Goal: Complete application form: Complete application form

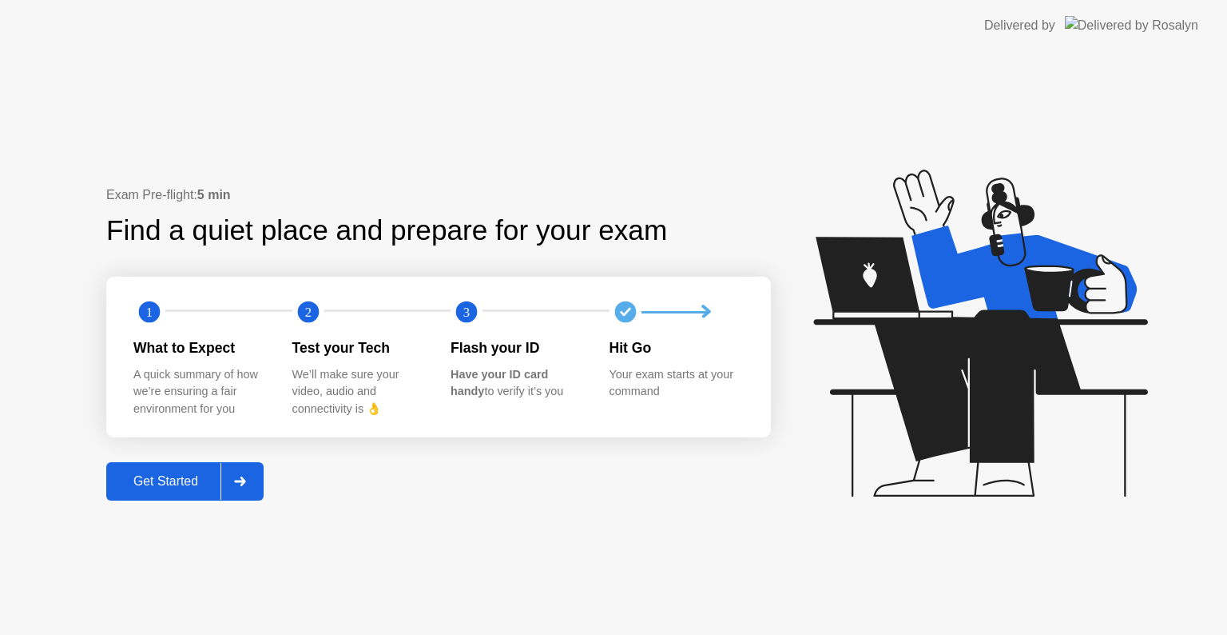
click at [163, 484] on div "Get Started" at bounding box center [165, 481] width 109 height 14
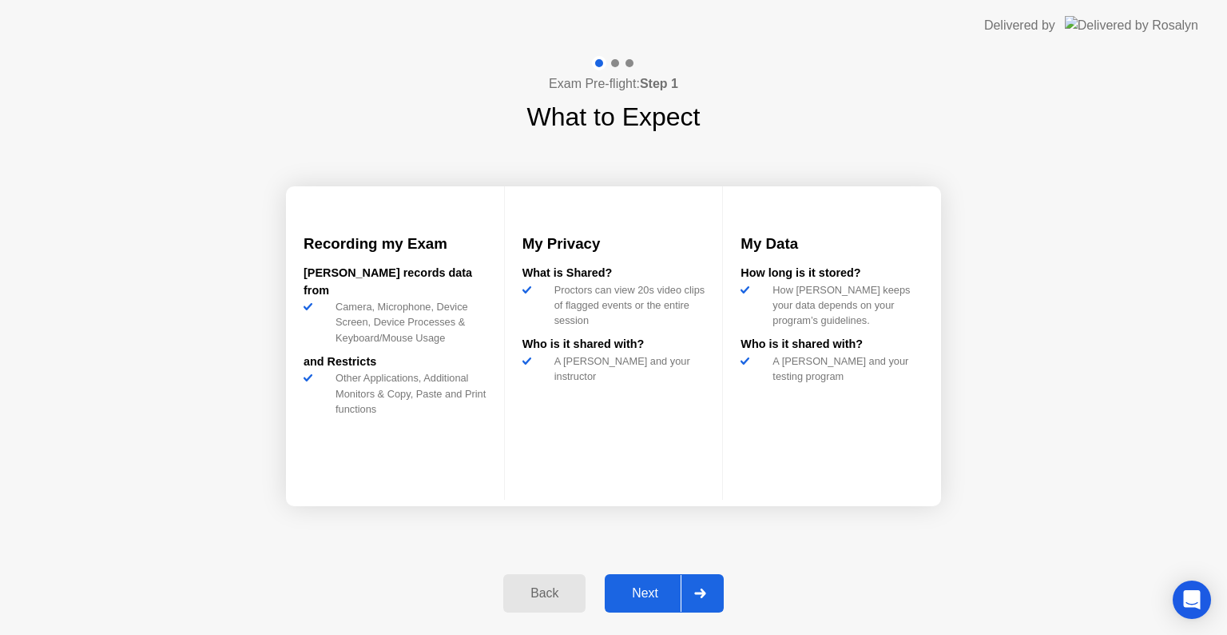
click at [665, 599] on div "Next" at bounding box center [645, 593] width 71 height 14
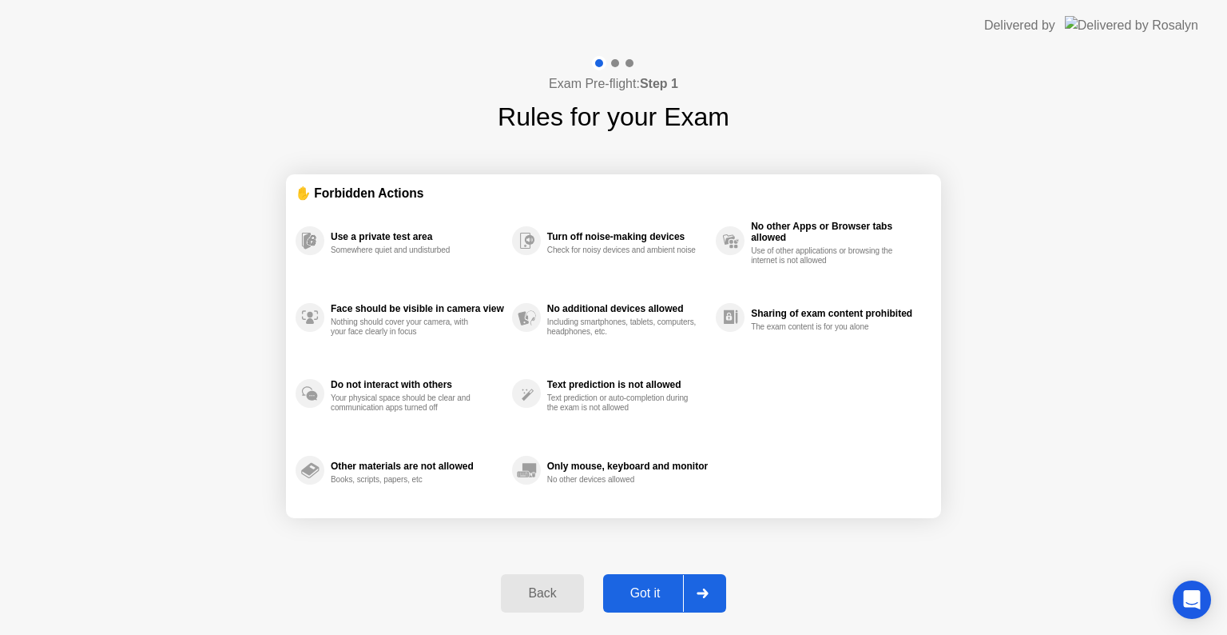
click at [659, 588] on div "Got it" at bounding box center [645, 593] width 75 height 14
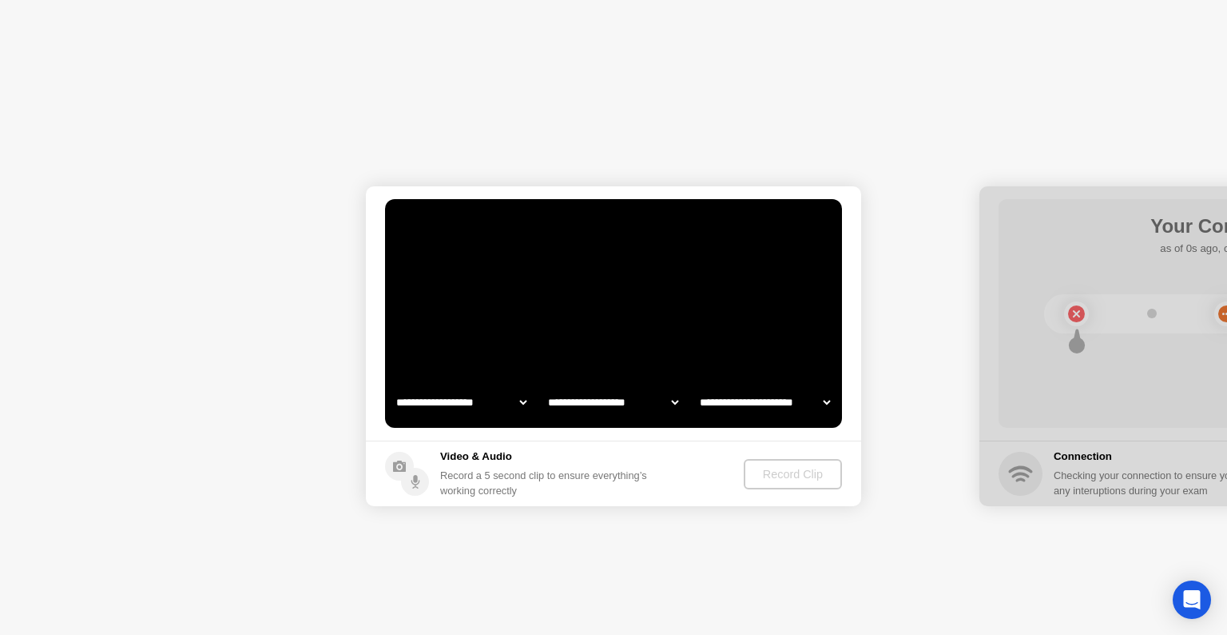
select select "**********"
select select "*******"
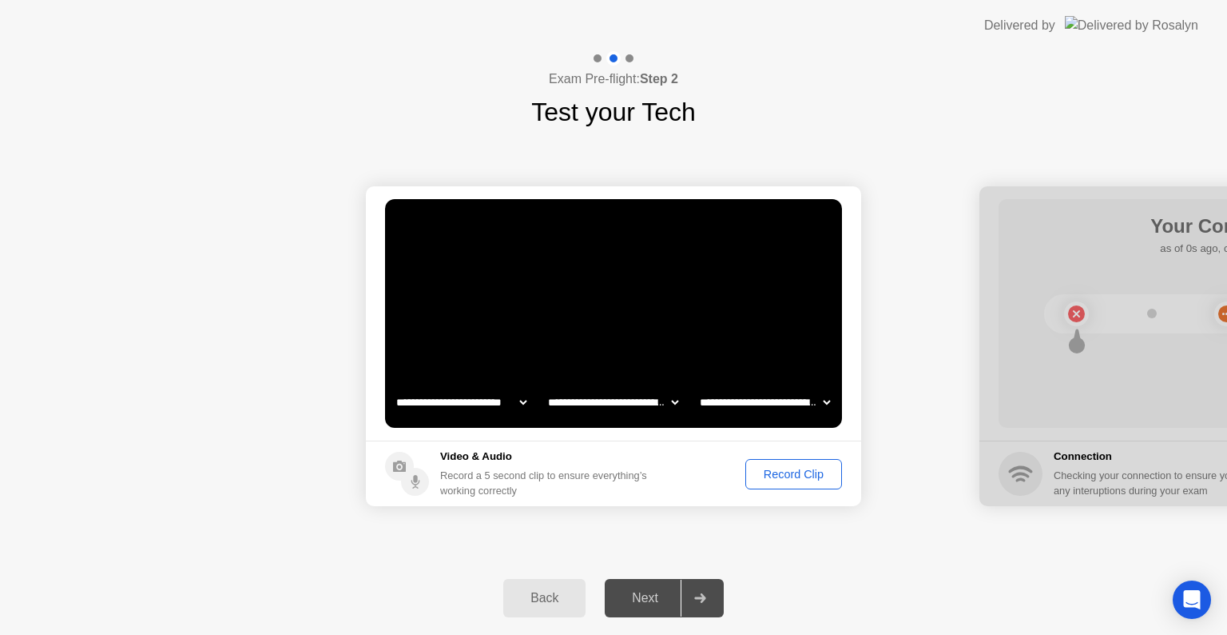
click at [780, 471] on div "Record Clip" at bounding box center [794, 474] width 86 height 13
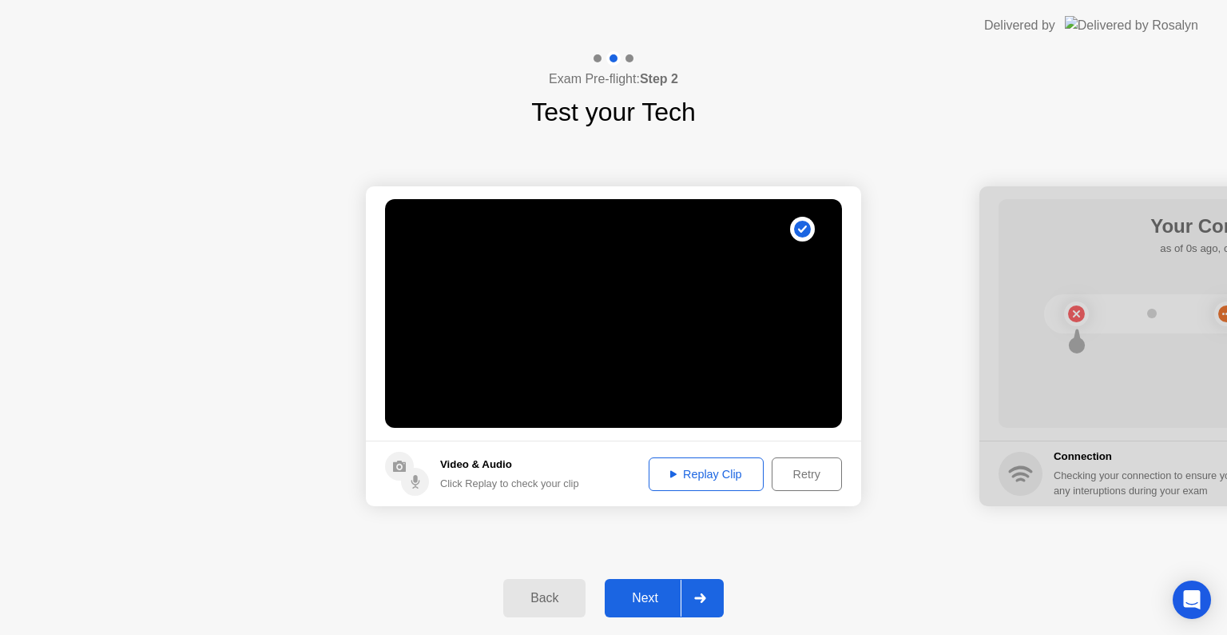
click at [725, 479] on div "Replay Clip" at bounding box center [707, 474] width 104 height 13
click at [654, 592] on div "Next" at bounding box center [645, 598] width 71 height 14
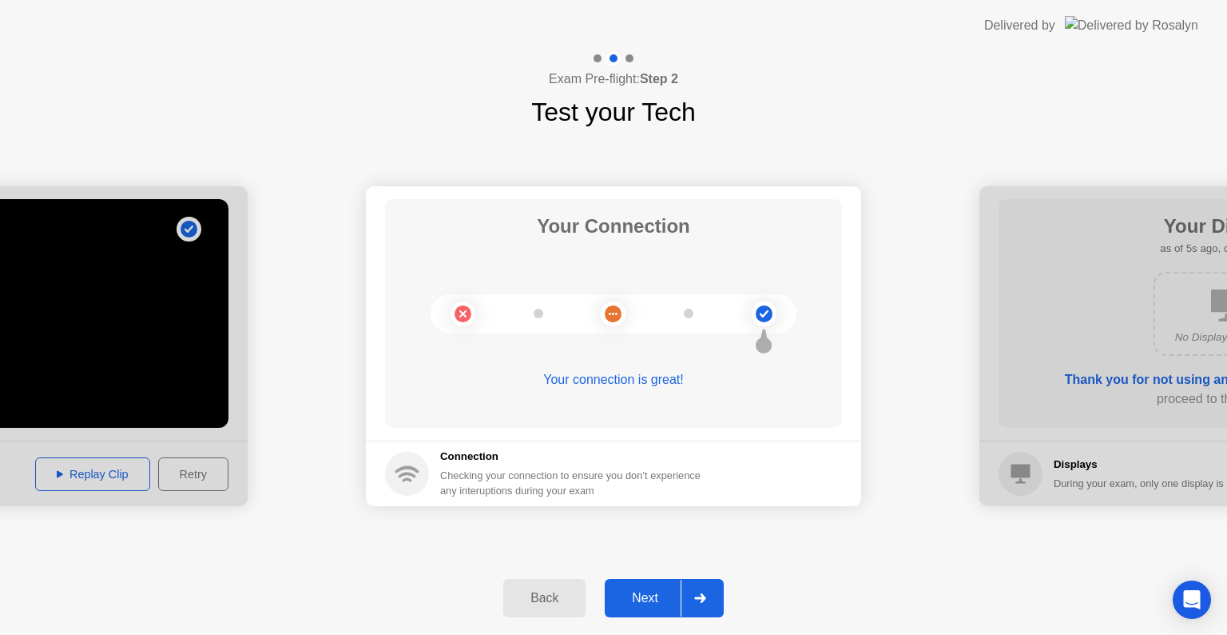
click at [646, 596] on div "Next" at bounding box center [645, 598] width 71 height 14
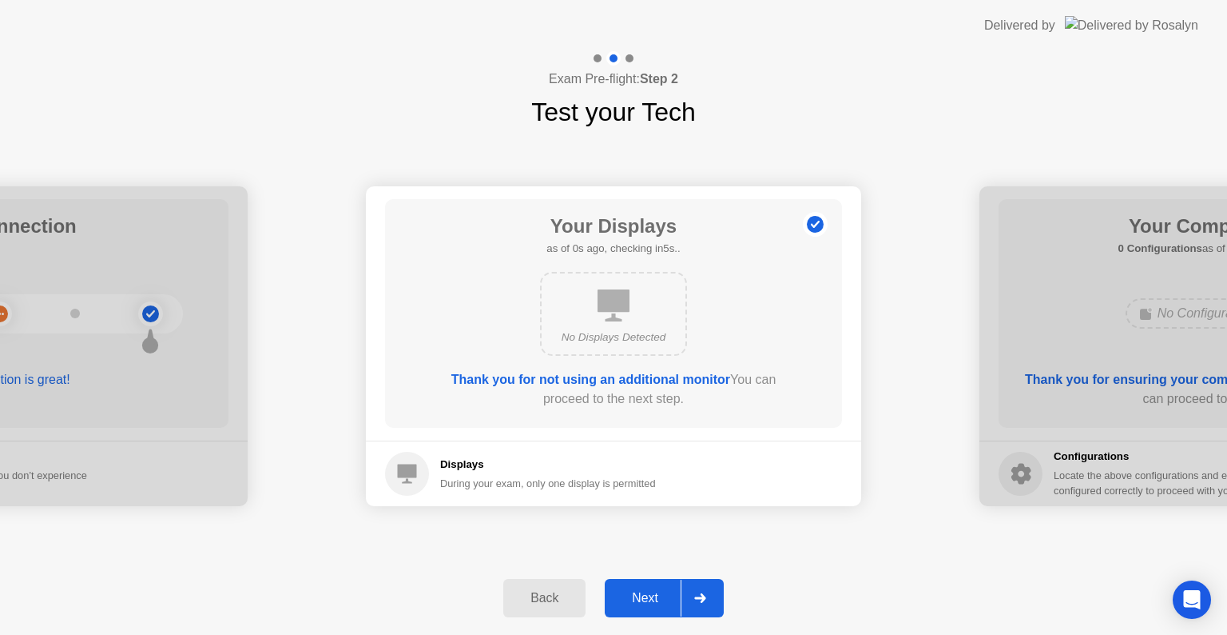
click at [642, 602] on div "Next" at bounding box center [645, 598] width 71 height 14
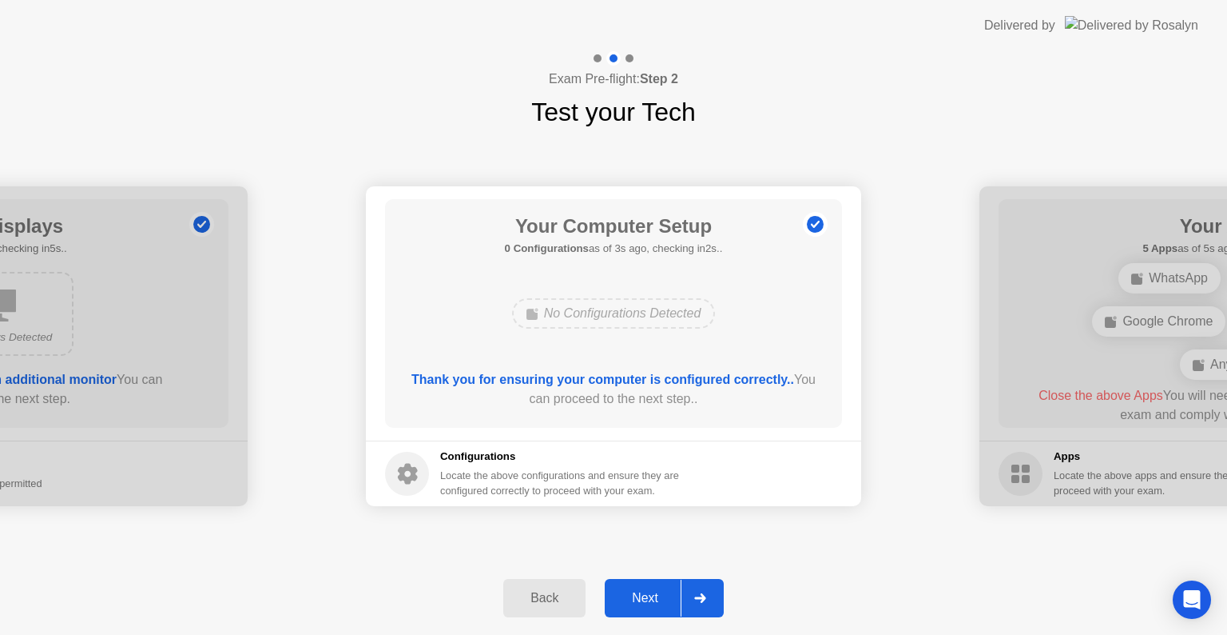
click at [660, 598] on div "Next" at bounding box center [645, 598] width 71 height 14
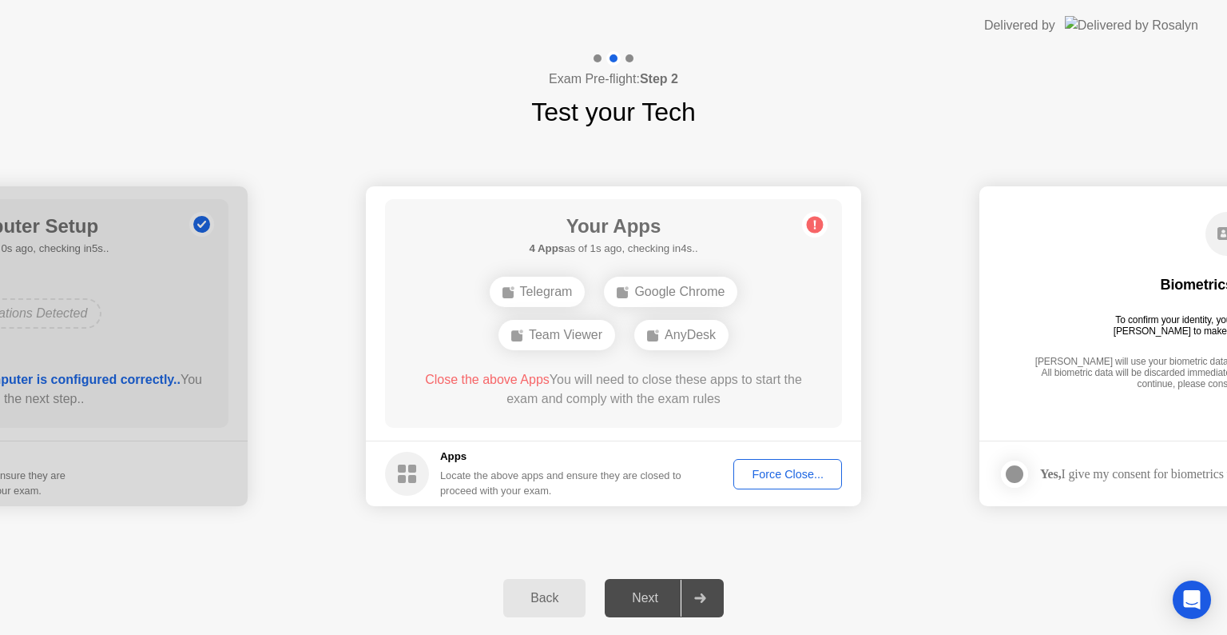
click at [763, 475] on div "Force Close..." at bounding box center [787, 474] width 97 height 13
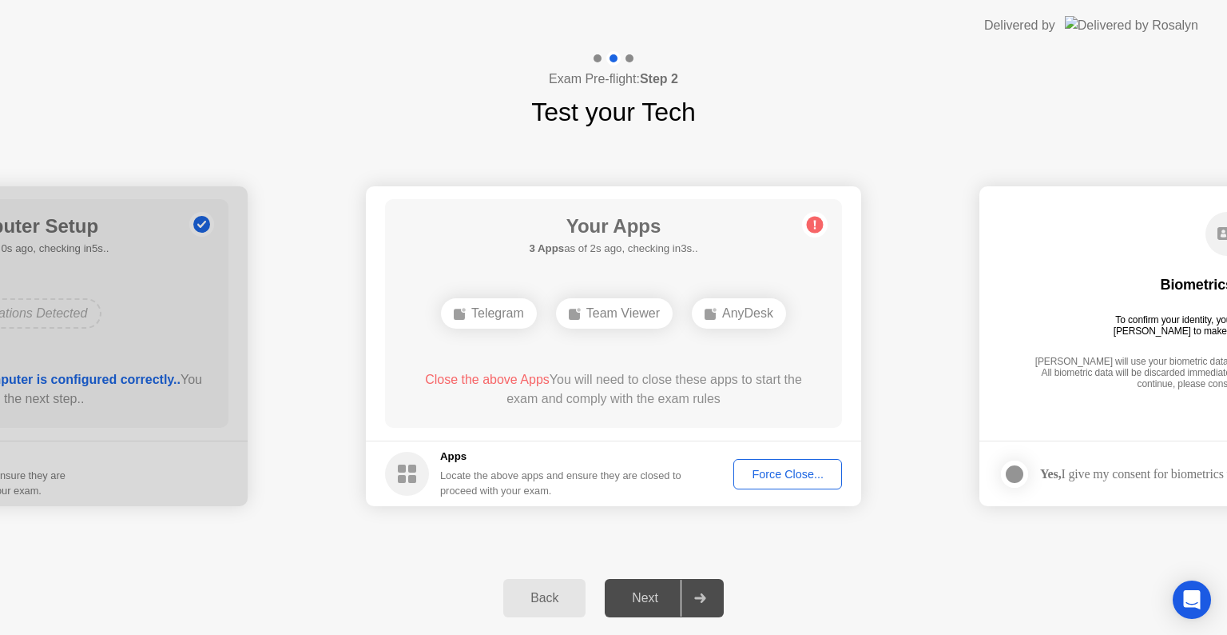
click at [783, 468] on div "Force Close..." at bounding box center [787, 474] width 97 height 13
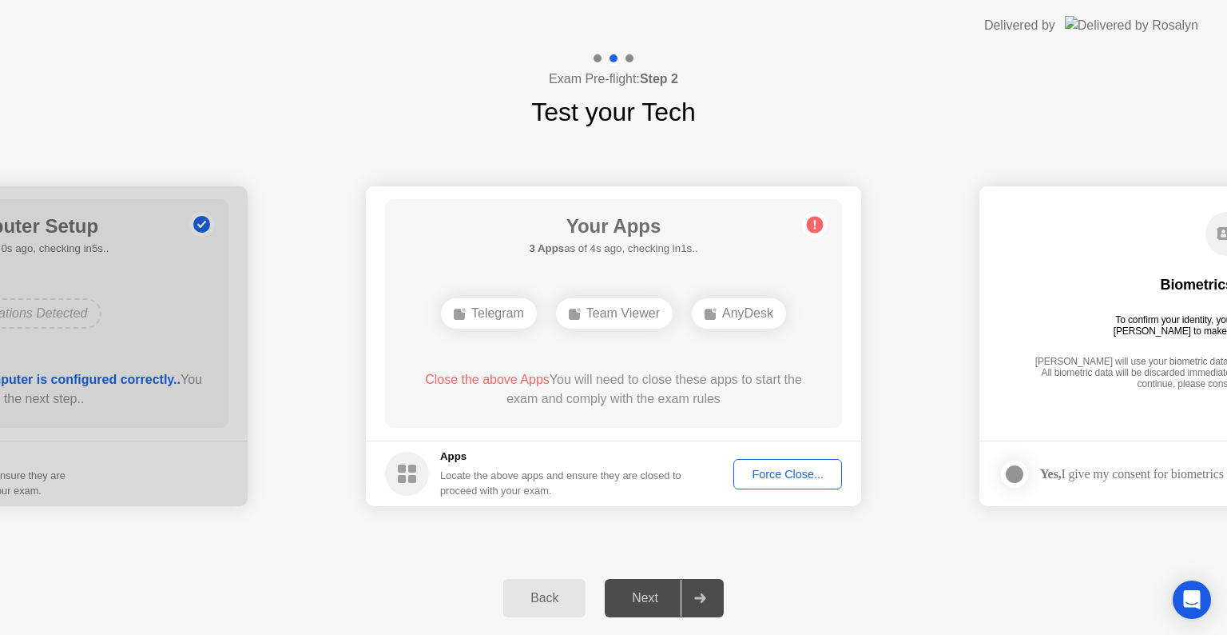
click at [810, 218] on circle at bounding box center [815, 225] width 17 height 17
click at [712, 312] on div "AnyDesk" at bounding box center [682, 313] width 94 height 30
click at [798, 483] on button "Force Close..." at bounding box center [788, 474] width 109 height 30
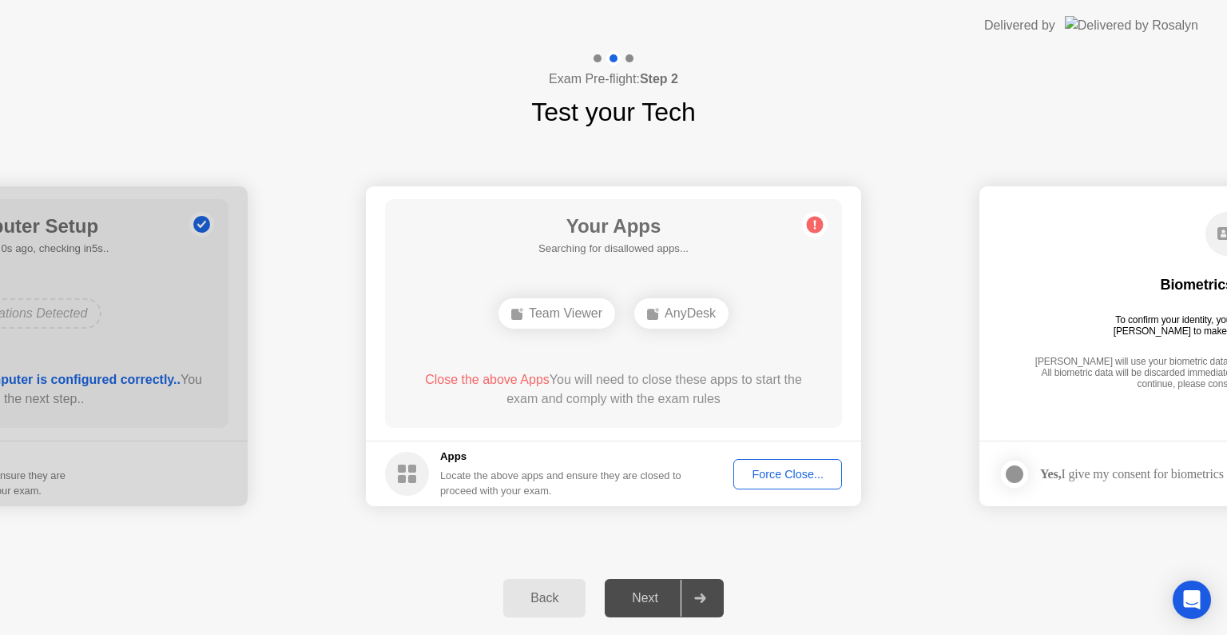
click at [716, 380] on div "Close the above Apps You will need to close these apps to start the exam and co…" at bounding box center [614, 389] width 412 height 38
click at [647, 397] on div "Close the above Apps You will need to close these apps to start the exam and co…" at bounding box center [614, 389] width 412 height 38
click at [694, 381] on div "Close the above Apps You will need to close these apps to start the exam and co…" at bounding box center [614, 389] width 412 height 38
drag, startPoint x: 694, startPoint y: 381, endPoint x: 776, endPoint y: 438, distance: 100.0
click at [700, 387] on div "Close the above Apps You will need to close these apps to start the exam and co…" at bounding box center [614, 389] width 412 height 38
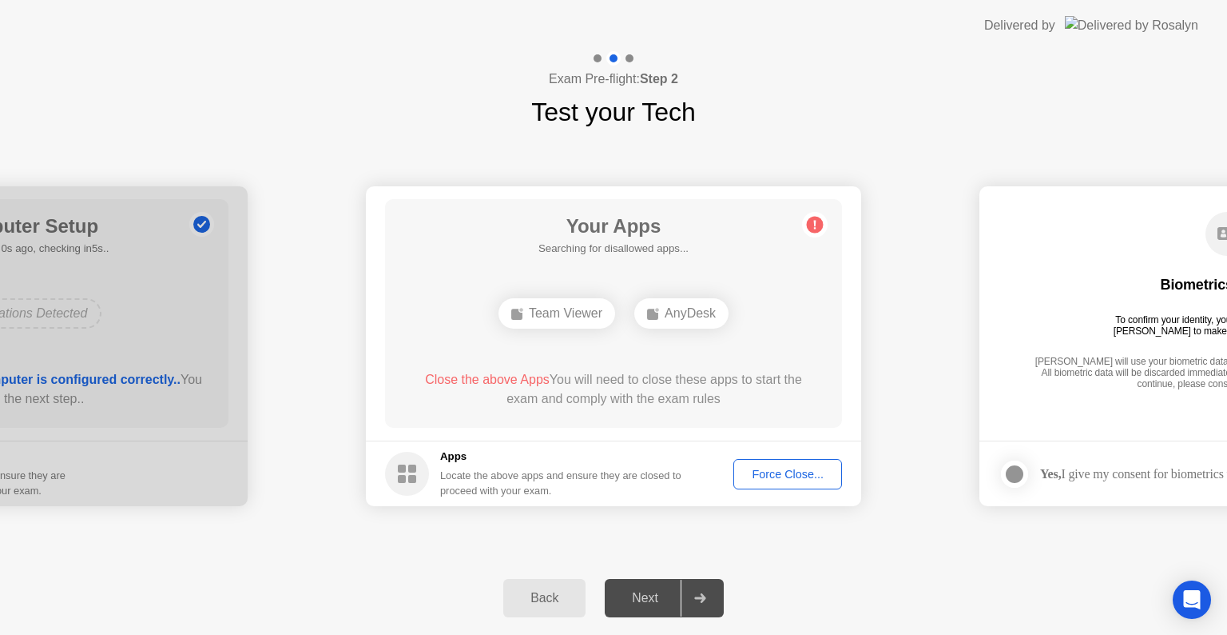
click at [780, 479] on div "Force Close..." at bounding box center [787, 474] width 97 height 13
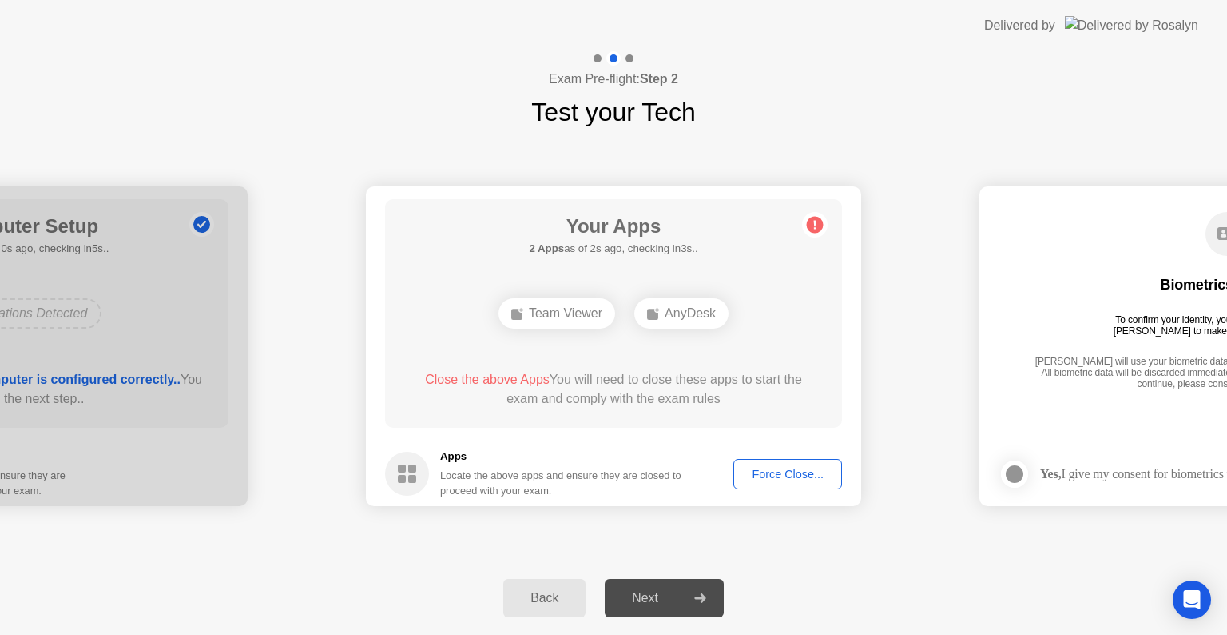
click at [678, 316] on div "AnyDesk" at bounding box center [682, 313] width 94 height 30
click at [543, 308] on div "Team Viewer" at bounding box center [557, 313] width 117 height 30
click at [649, 604] on div "Next" at bounding box center [645, 598] width 71 height 14
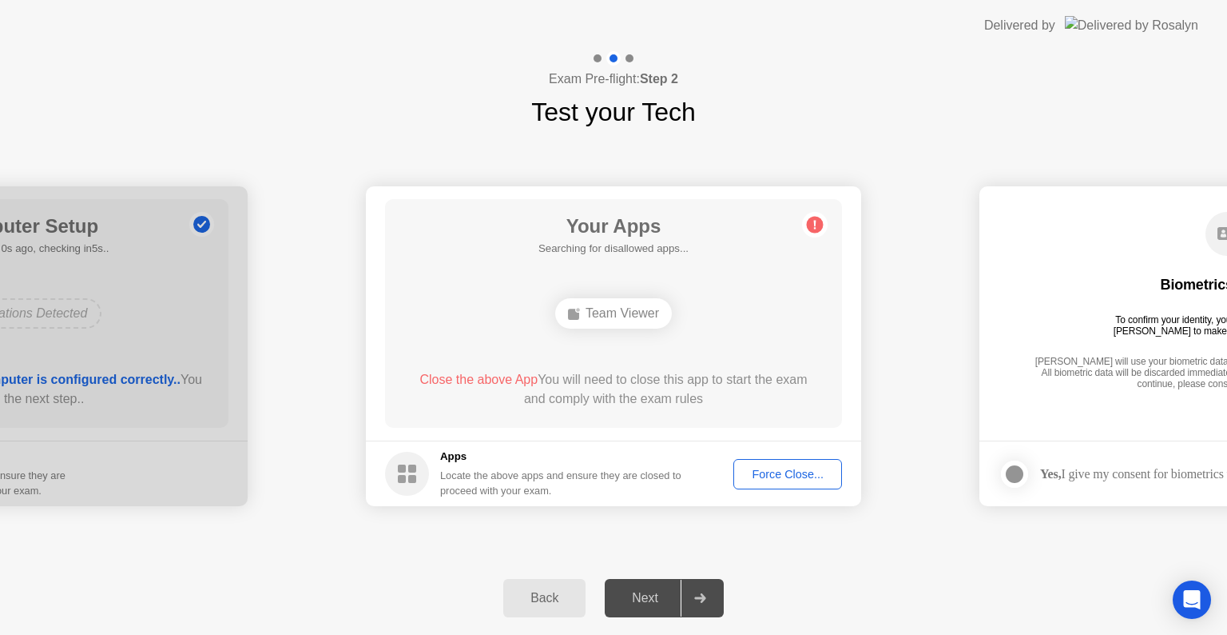
click at [649, 604] on div "Next" at bounding box center [645, 598] width 71 height 14
click at [738, 312] on div "Team Viewer" at bounding box center [614, 313] width 366 height 43
click at [628, 602] on div "Next" at bounding box center [645, 598] width 71 height 14
drag, startPoint x: 628, startPoint y: 602, endPoint x: 646, endPoint y: 601, distance: 17.6
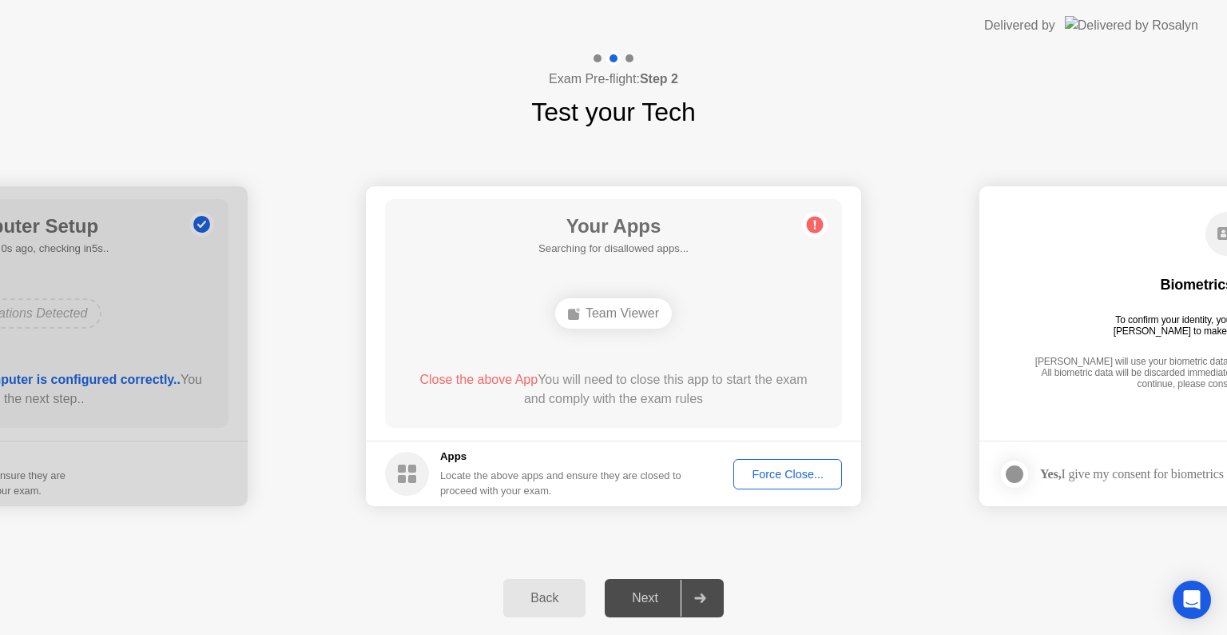
click at [628, 603] on div "Next" at bounding box center [645, 598] width 71 height 14
click at [594, 305] on div "Team Viewer" at bounding box center [613, 313] width 117 height 30
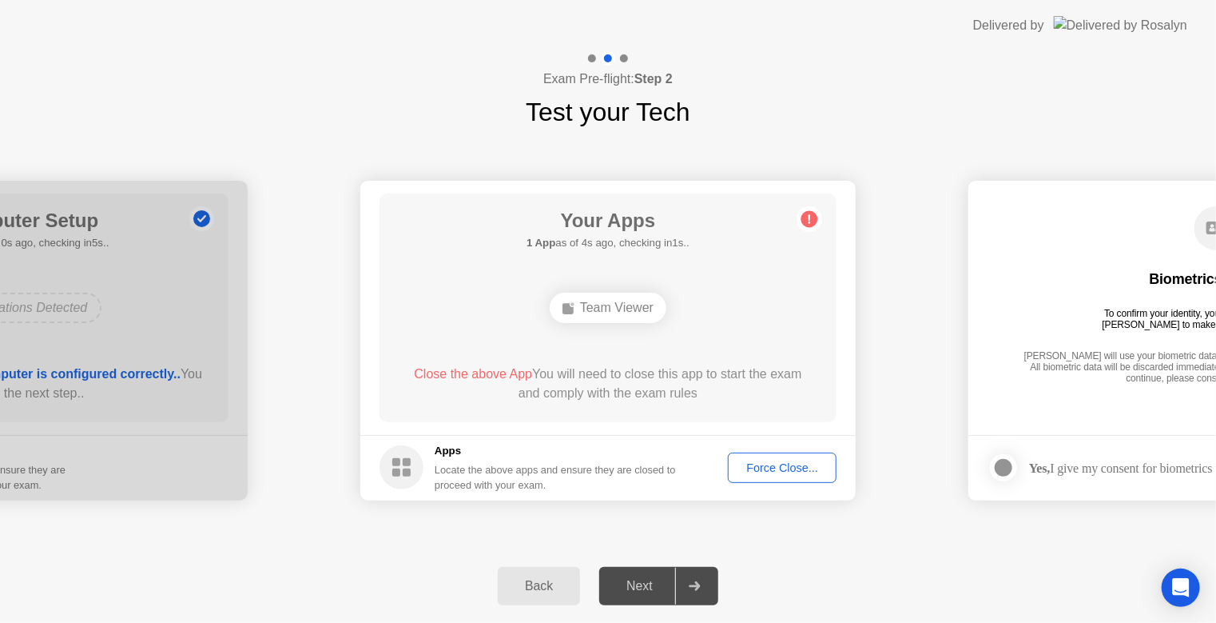
click at [618, 304] on div "Your Apps 1 App as of 4s ago, checking in1s.. Team Viewer Close the above App Y…" at bounding box center [608, 307] width 457 height 229
click at [616, 316] on div "Team Viewer" at bounding box center [608, 307] width 117 height 30
click at [808, 471] on div "Force Close..." at bounding box center [782, 467] width 97 height 13
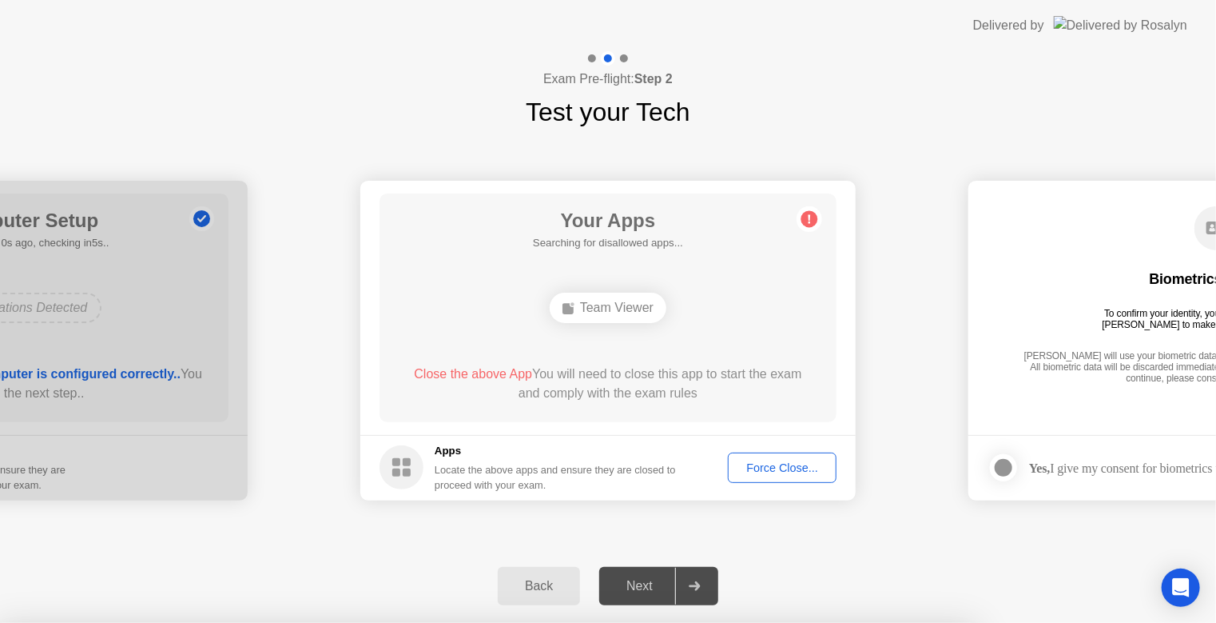
click at [260, 623] on div at bounding box center [608, 623] width 1216 height 0
click at [159, 623] on div at bounding box center [608, 623] width 1216 height 0
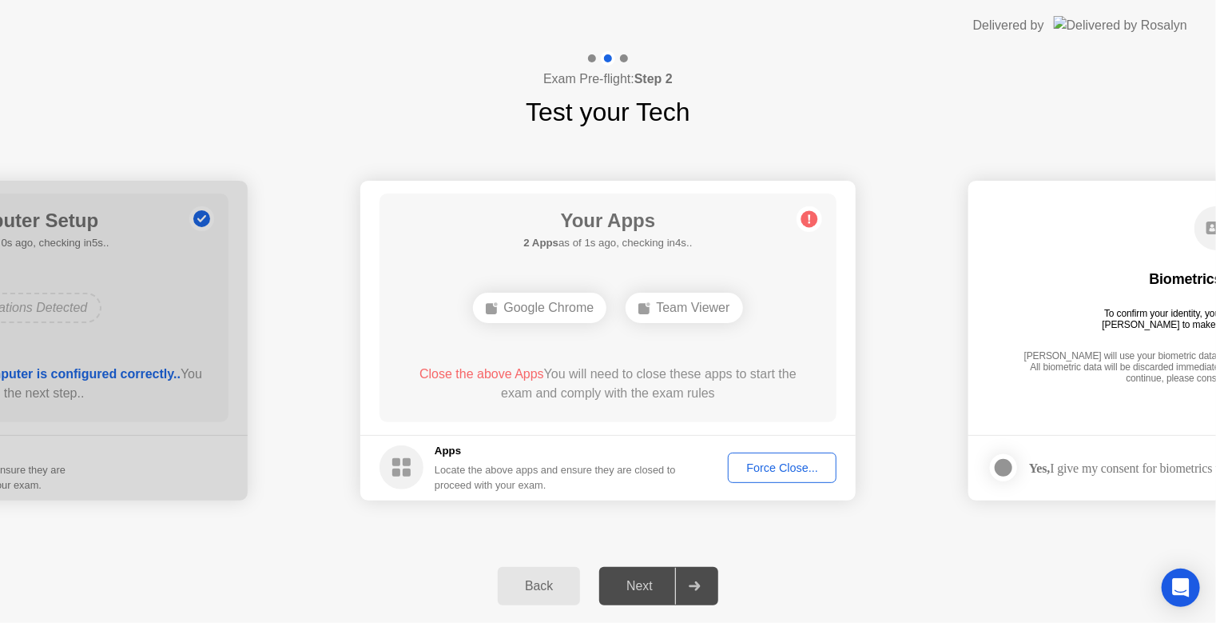
click at [792, 467] on div "Force Close..." at bounding box center [782, 467] width 97 height 13
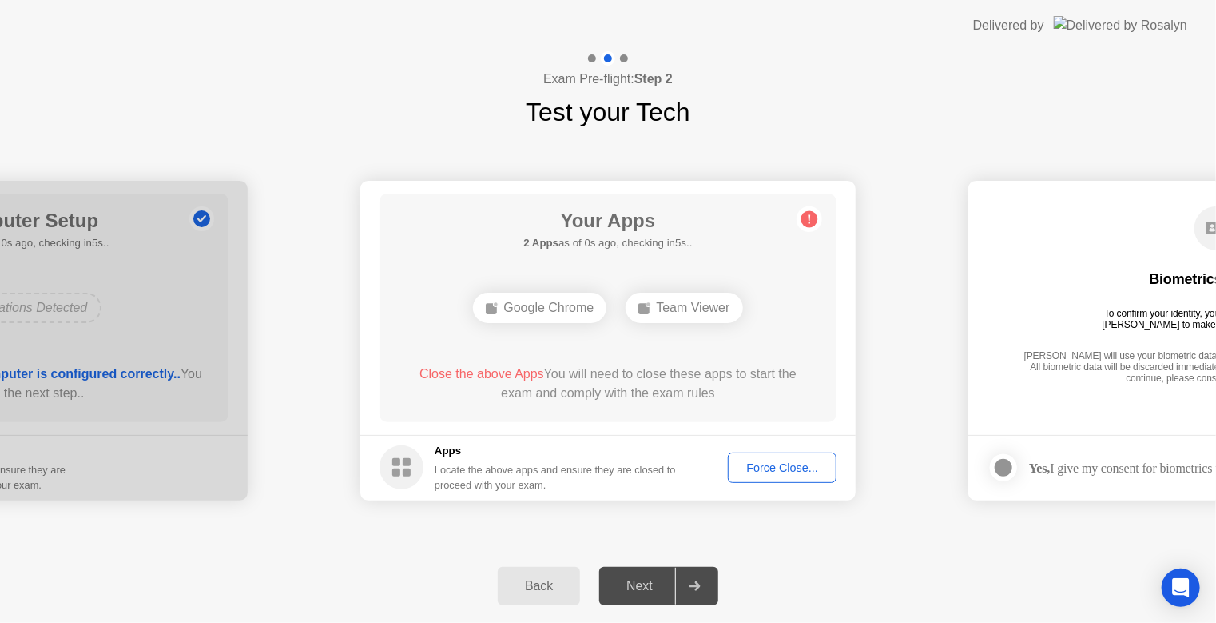
drag, startPoint x: 700, startPoint y: 306, endPoint x: 711, endPoint y: 300, distance: 12.9
click at [702, 306] on div "Team Viewer" at bounding box center [684, 307] width 117 height 30
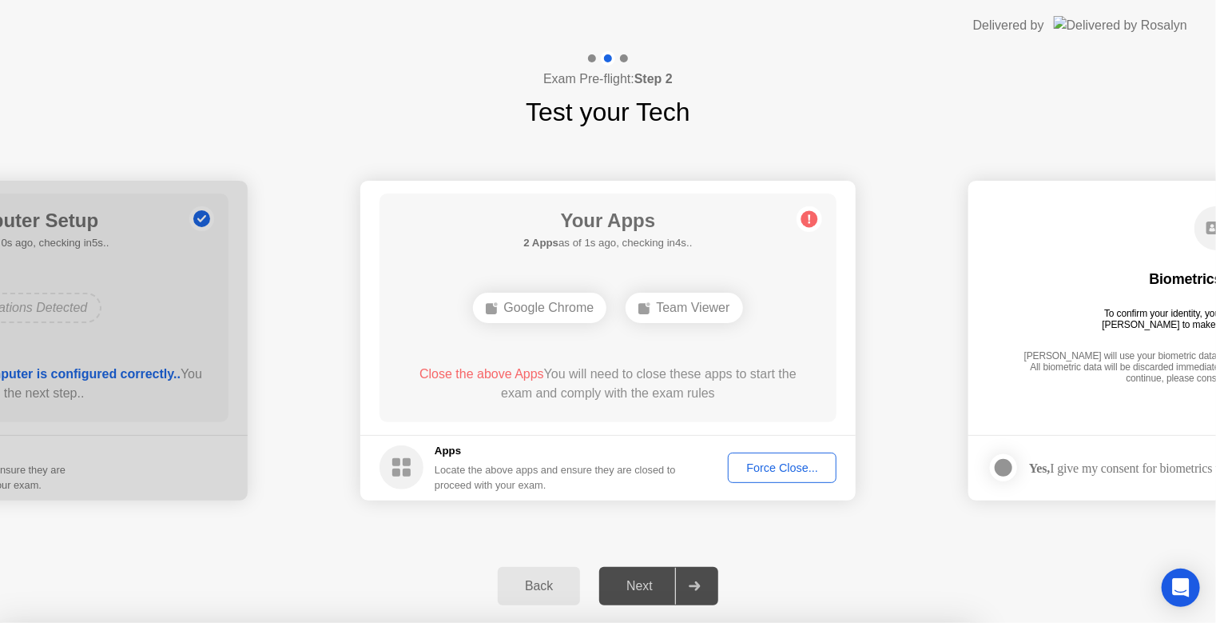
click at [969, 623] on div at bounding box center [608, 623] width 1216 height 0
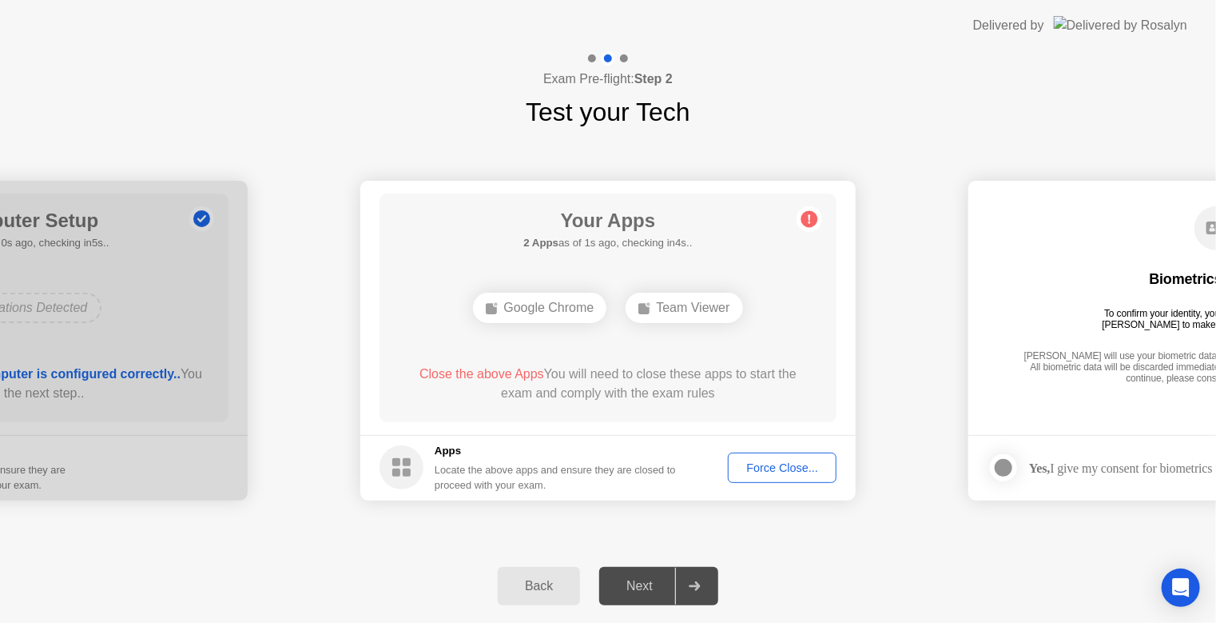
click at [797, 479] on button "Force Close..." at bounding box center [782, 467] width 109 height 30
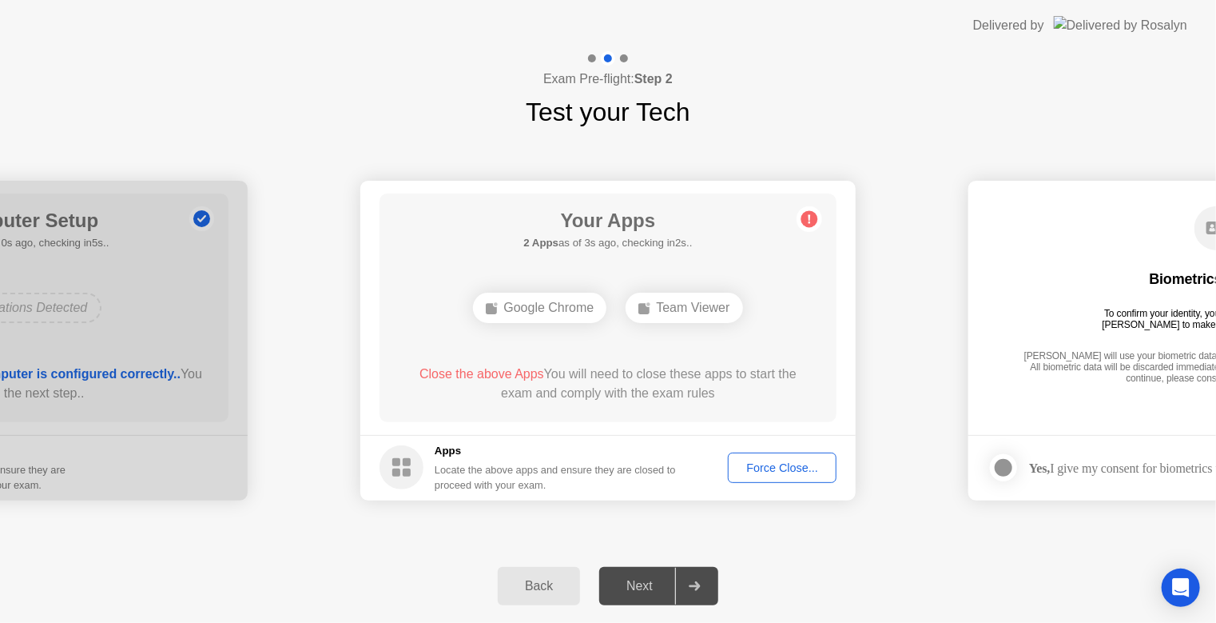
click at [697, 572] on div at bounding box center [694, 585] width 38 height 37
click at [699, 576] on div at bounding box center [694, 585] width 38 height 37
click at [703, 582] on div at bounding box center [694, 585] width 38 height 37
click at [703, 583] on div at bounding box center [694, 585] width 38 height 37
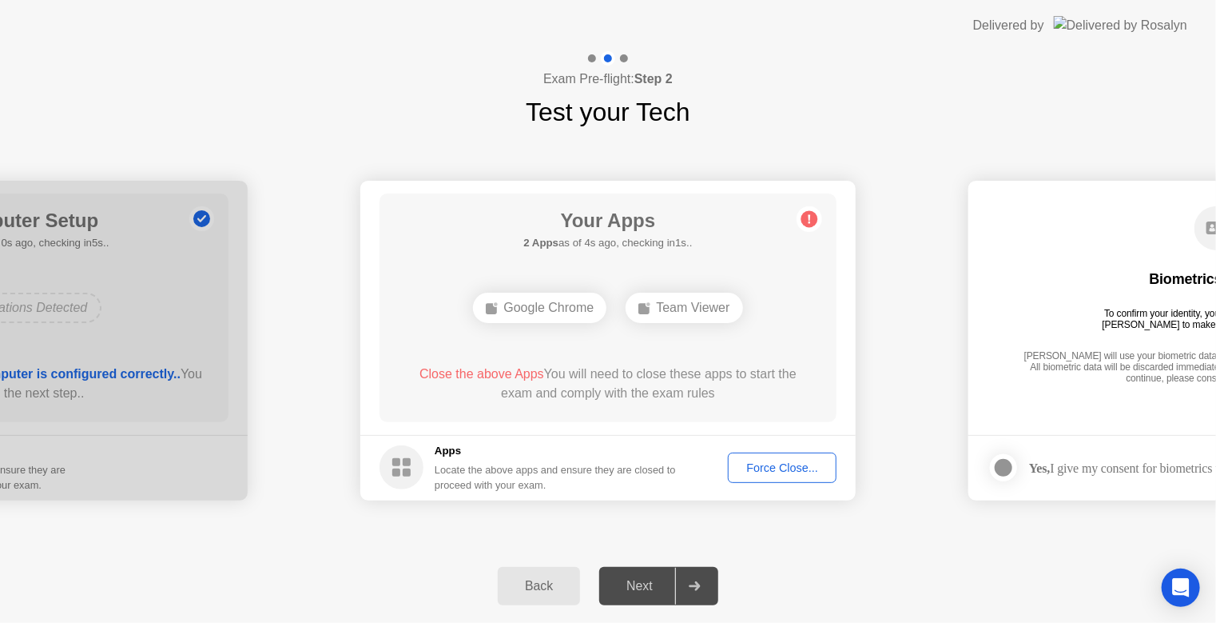
click at [703, 583] on div at bounding box center [694, 585] width 38 height 37
click at [510, 376] on span "Close the above Apps" at bounding box center [482, 374] width 125 height 14
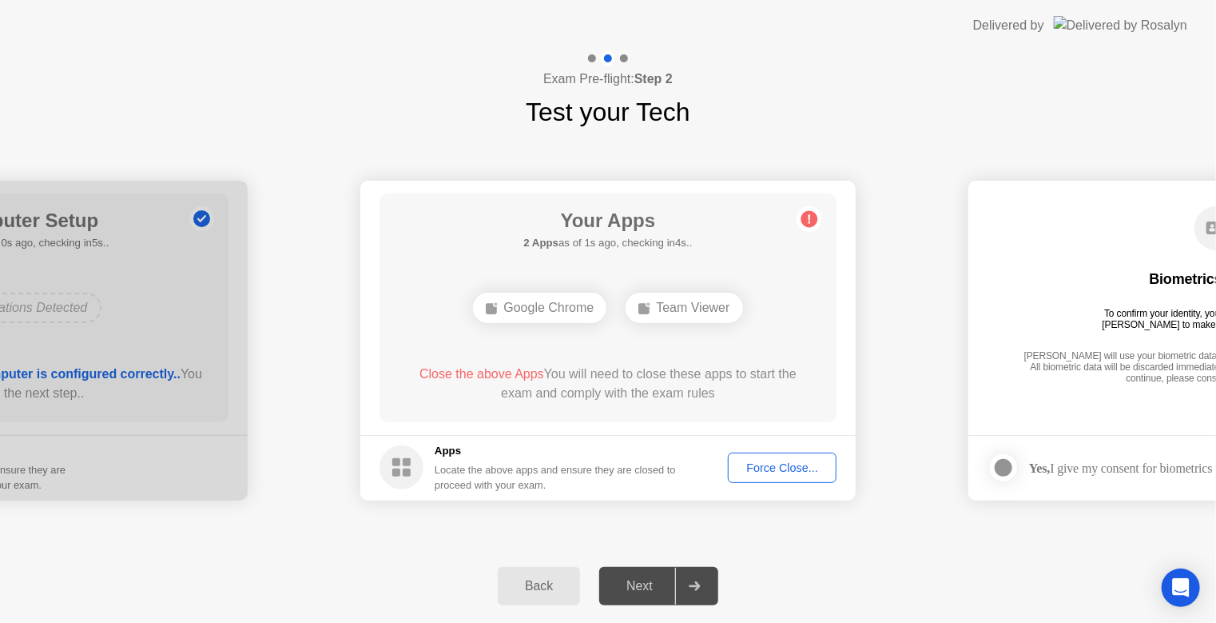
click at [737, 466] on div "Force Close..." at bounding box center [782, 467] width 97 height 13
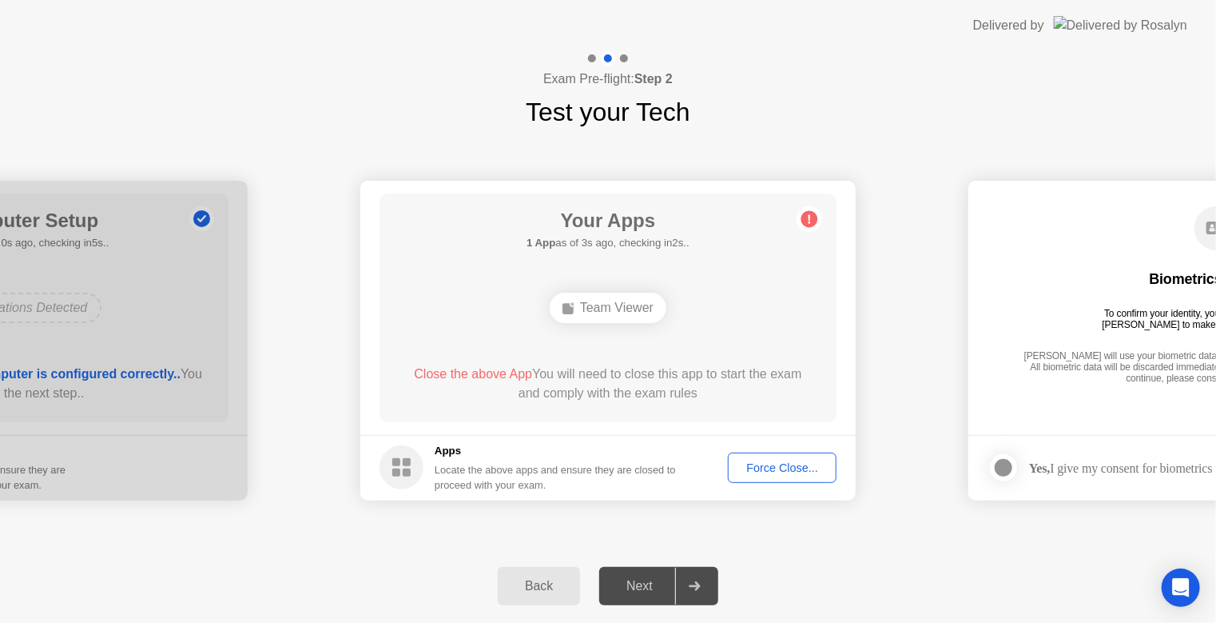
click at [611, 310] on div "Team Viewer" at bounding box center [608, 307] width 117 height 30
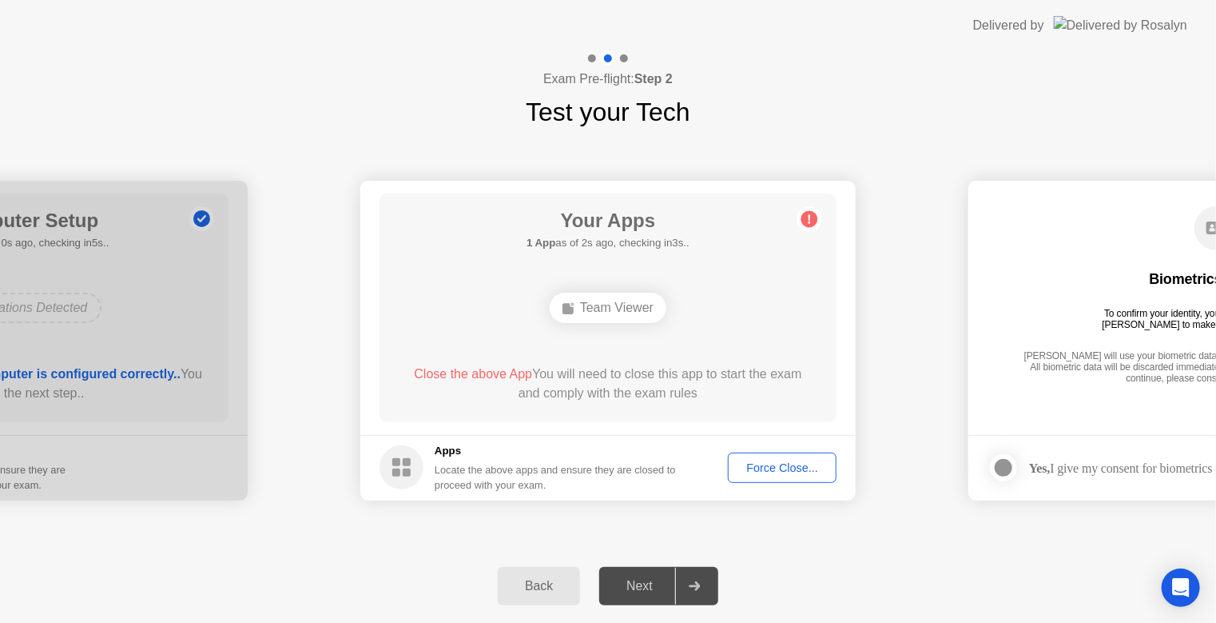
click at [611, 310] on div "Team Viewer" at bounding box center [608, 307] width 117 height 30
click at [642, 313] on div "Team Viewer" at bounding box center [608, 307] width 117 height 30
click at [643, 313] on div "Team Viewer" at bounding box center [608, 307] width 117 height 30
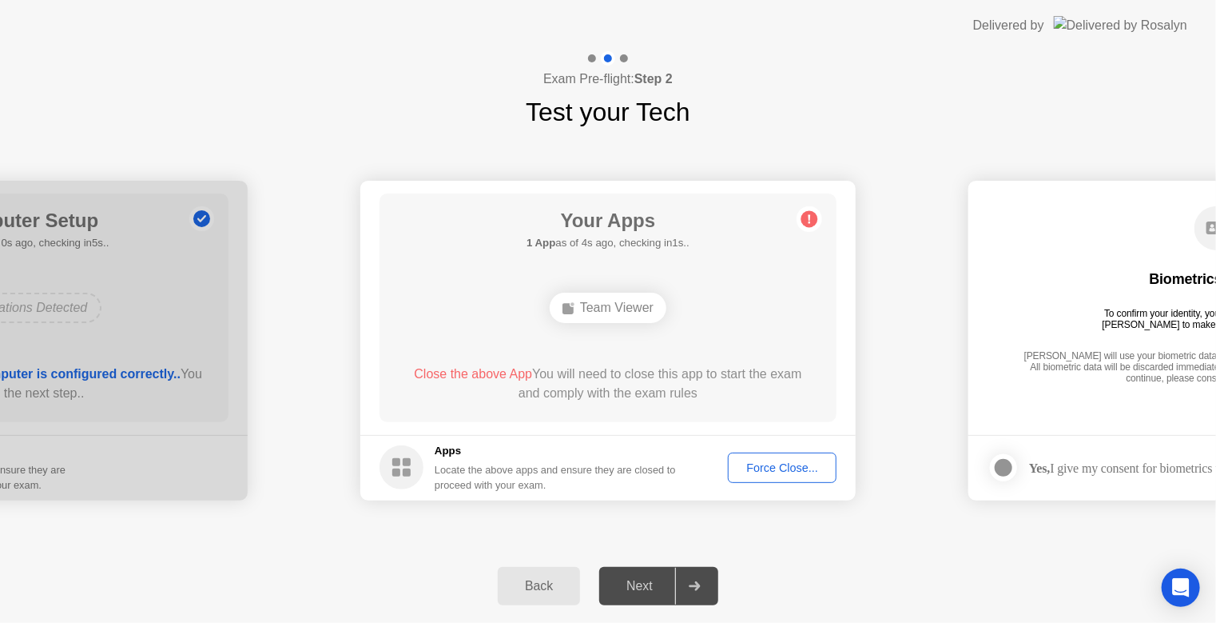
click at [643, 313] on div "Team Viewer" at bounding box center [608, 307] width 117 height 30
click at [813, 222] on circle at bounding box center [810, 218] width 17 height 17
drag, startPoint x: 105, startPoint y: 363, endPoint x: 304, endPoint y: 429, distance: 209.8
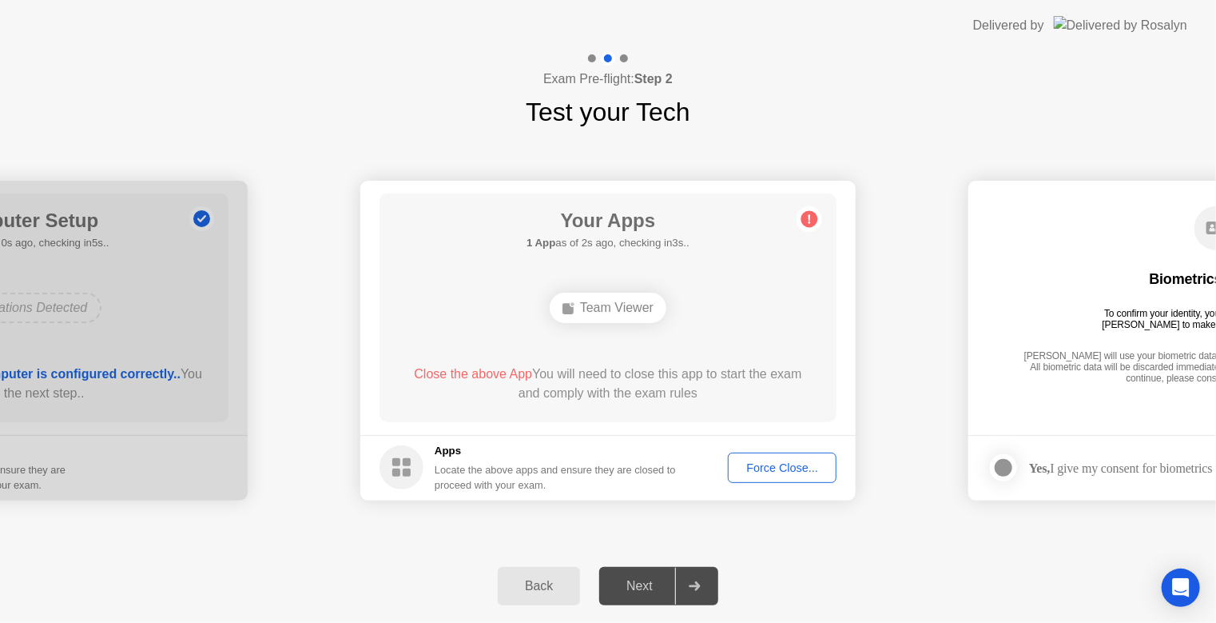
click at [555, 464] on div "Locate the above apps and ensure they are closed to proceed with your exam." at bounding box center [556, 477] width 242 height 30
drag, startPoint x: 435, startPoint y: 464, endPoint x: 445, endPoint y: 464, distance: 10.4
click at [438, 464] on div "Locate the above apps and ensure they are closed to proceed with your exam." at bounding box center [556, 477] width 242 height 30
drag, startPoint x: 445, startPoint y: 464, endPoint x: 497, endPoint y: 486, distance: 56.6
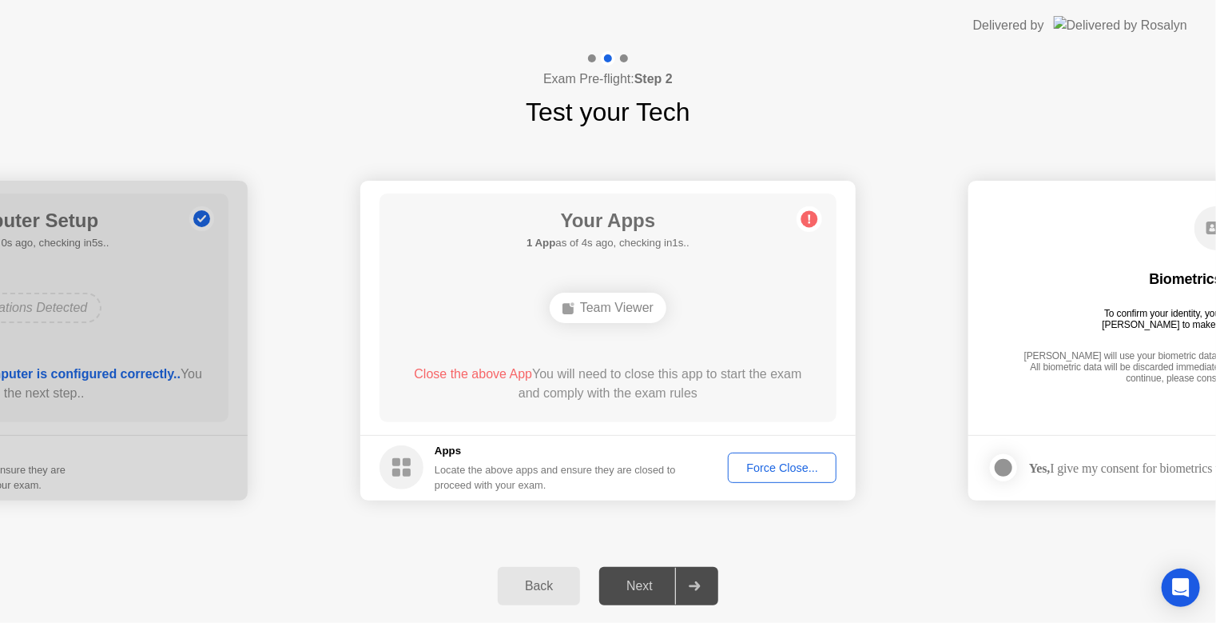
click at [449, 465] on div "Locate the above apps and ensure they are closed to proceed with your exam." at bounding box center [556, 477] width 242 height 30
click at [513, 473] on div "Locate the above apps and ensure they are closed to proceed with your exam." at bounding box center [556, 477] width 242 height 30
drag, startPoint x: 513, startPoint y: 473, endPoint x: 565, endPoint y: 451, distance: 56.6
click at [515, 472] on div "Locate the above apps and ensure they are closed to proceed with your exam." at bounding box center [556, 477] width 242 height 30
click at [792, 469] on div "Force Close..." at bounding box center [782, 467] width 97 height 13
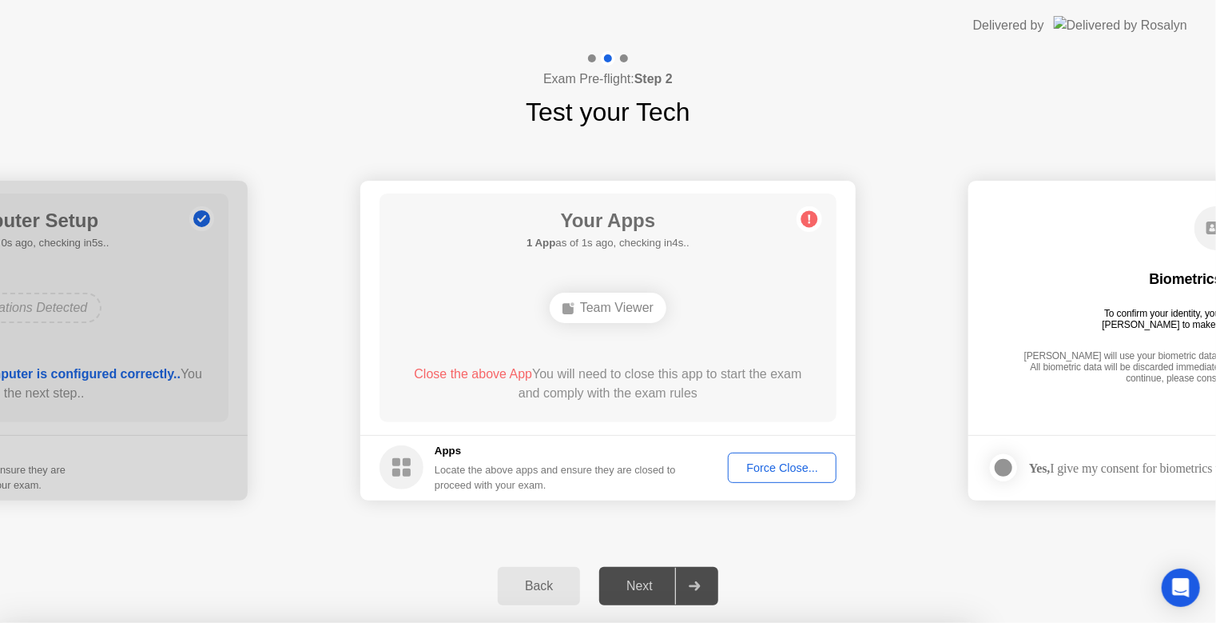
click at [930, 623] on div at bounding box center [608, 623] width 1216 height 0
drag, startPoint x: 892, startPoint y: 233, endPoint x: 798, endPoint y: 321, distance: 128.3
click at [885, 623] on div at bounding box center [608, 623] width 1216 height 0
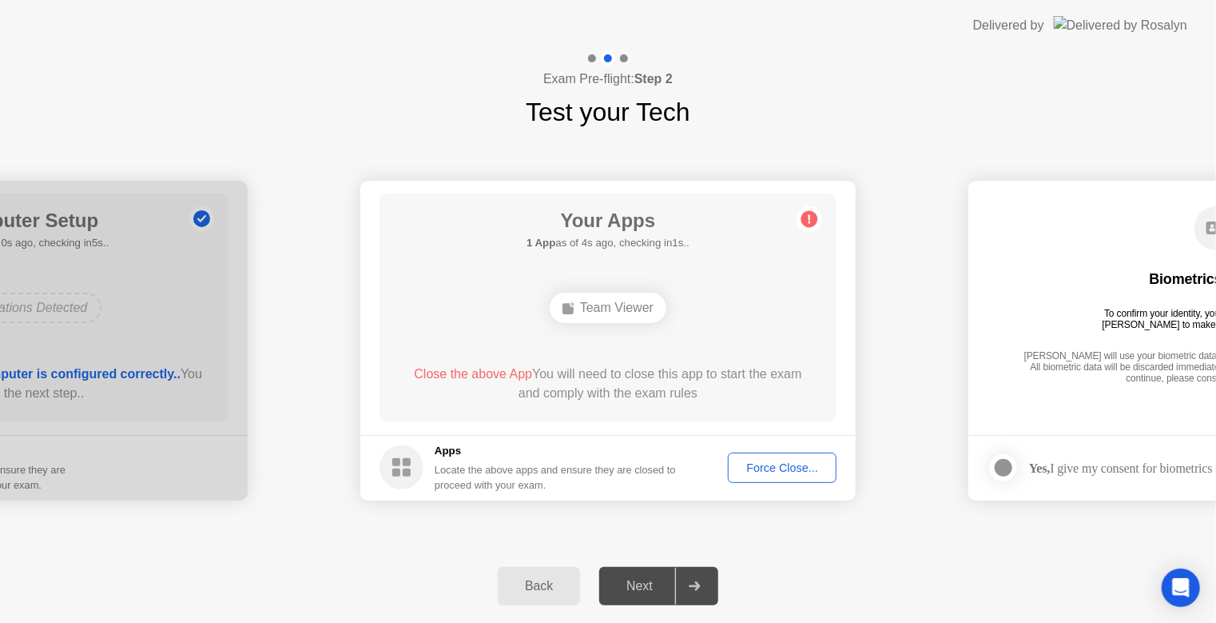
click at [595, 307] on div "Team Viewer" at bounding box center [608, 307] width 117 height 30
click at [556, 583] on div "Back" at bounding box center [539, 586] width 73 height 14
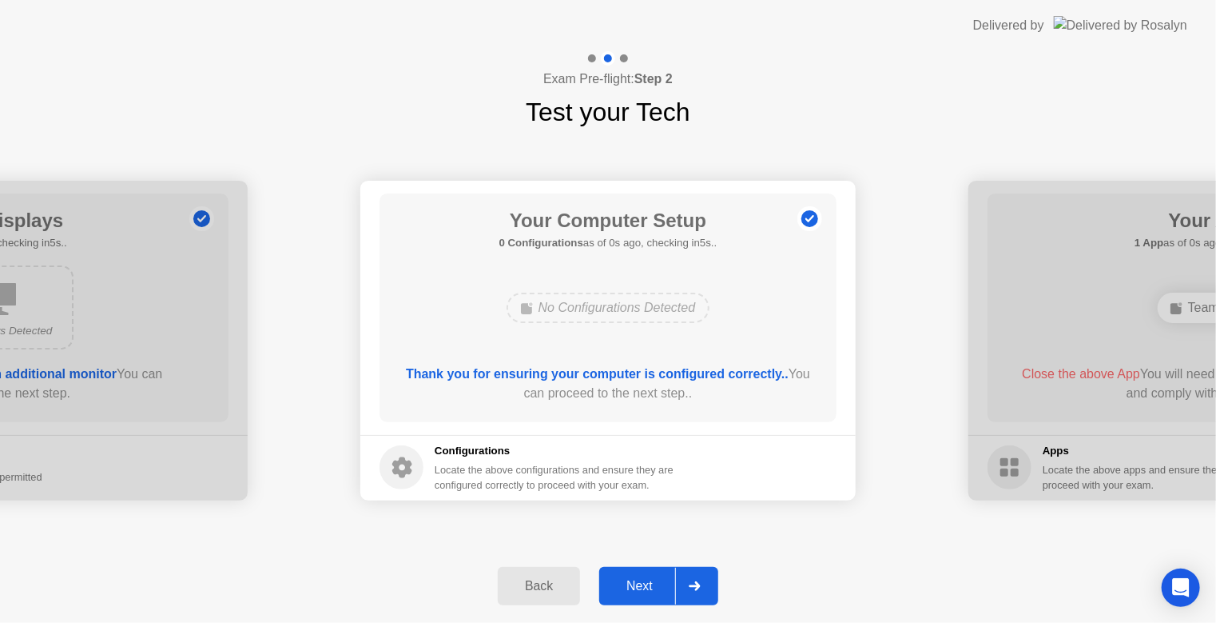
click at [647, 585] on div "Next" at bounding box center [639, 586] width 71 height 14
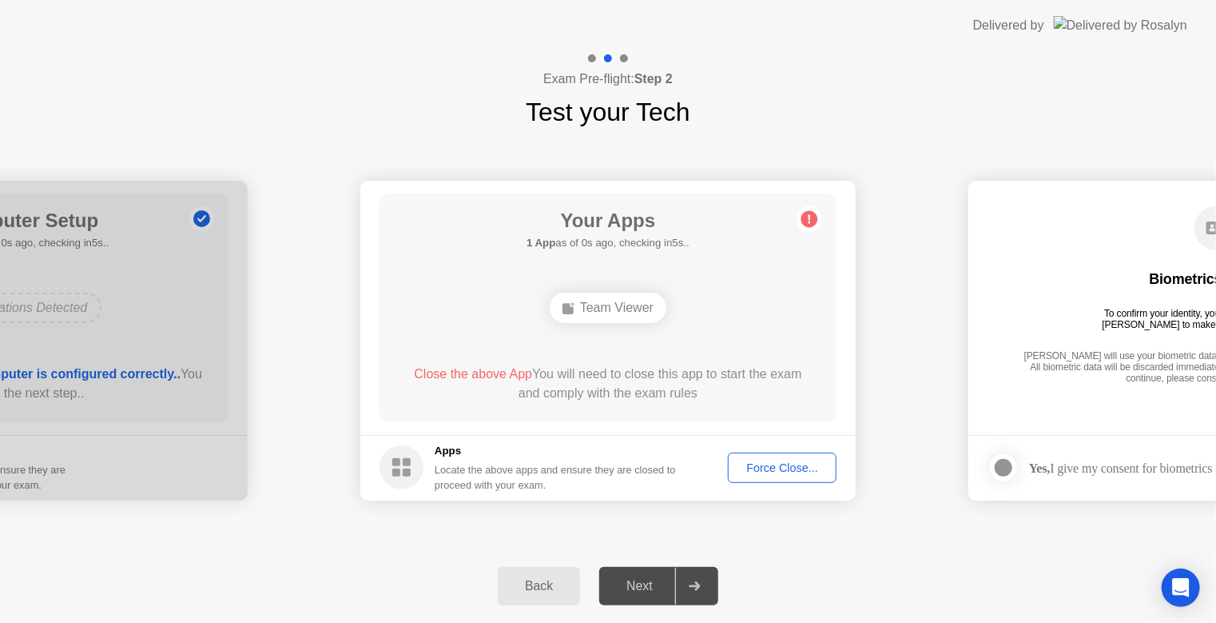
click at [647, 584] on div "Next" at bounding box center [639, 586] width 71 height 14
click at [593, 262] on div "Your Apps 1 App as of 1s ago, checking in4s.. Team Viewer Close the above App Y…" at bounding box center [608, 307] width 457 height 229
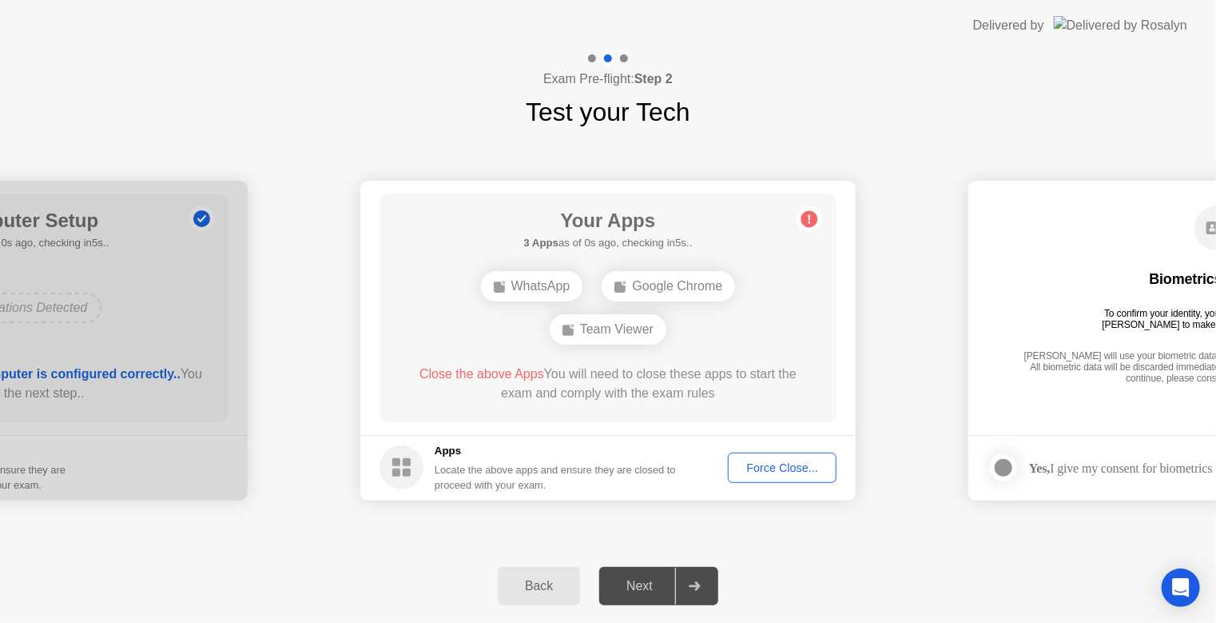
click at [771, 465] on div "Force Close..." at bounding box center [782, 467] width 97 height 13
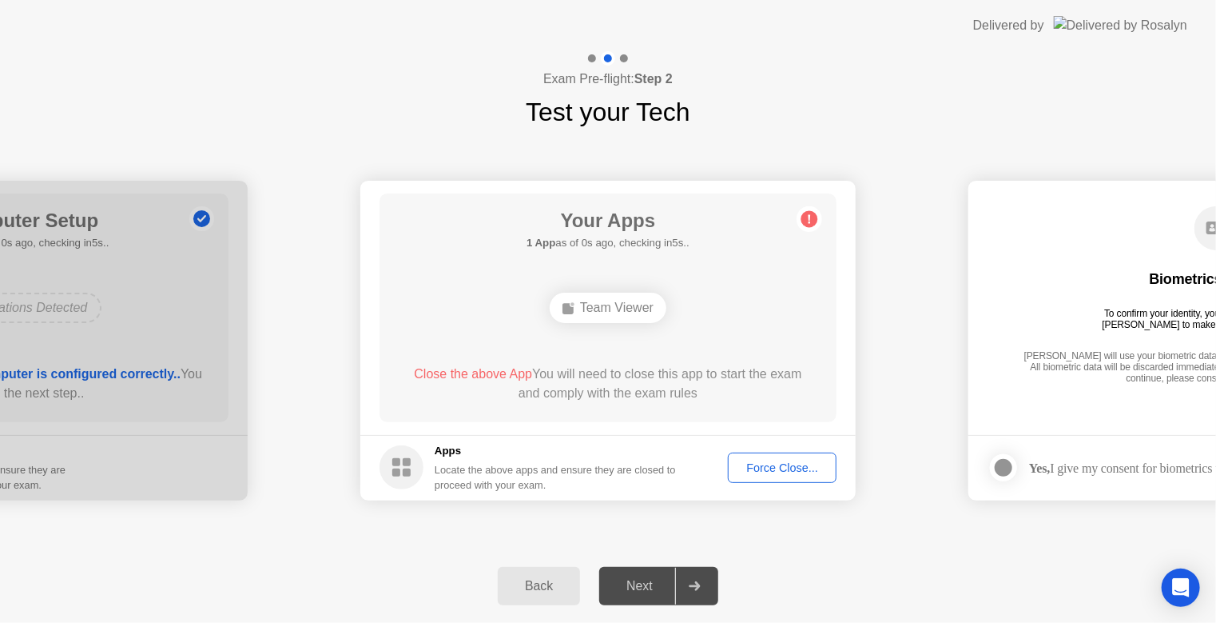
click at [626, 304] on div "Team Viewer" at bounding box center [608, 307] width 117 height 30
drag, startPoint x: 626, startPoint y: 304, endPoint x: 938, endPoint y: 293, distance: 312.6
click at [627, 304] on div "Team Viewer" at bounding box center [608, 307] width 117 height 30
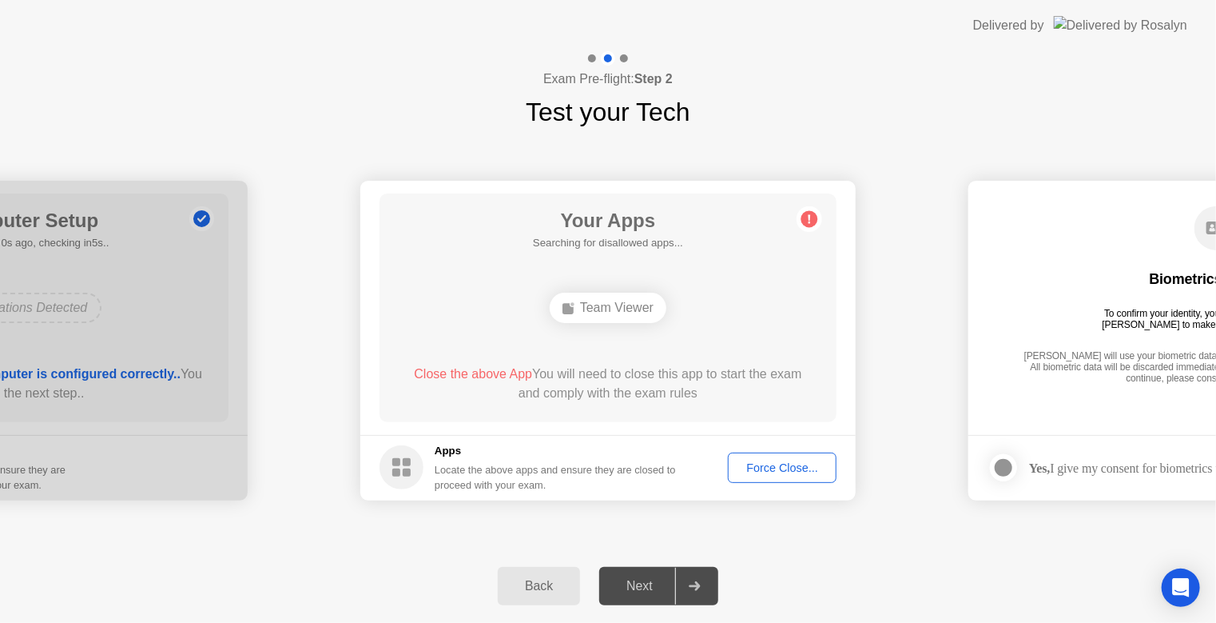
click at [531, 587] on div "Back" at bounding box center [539, 586] width 73 height 14
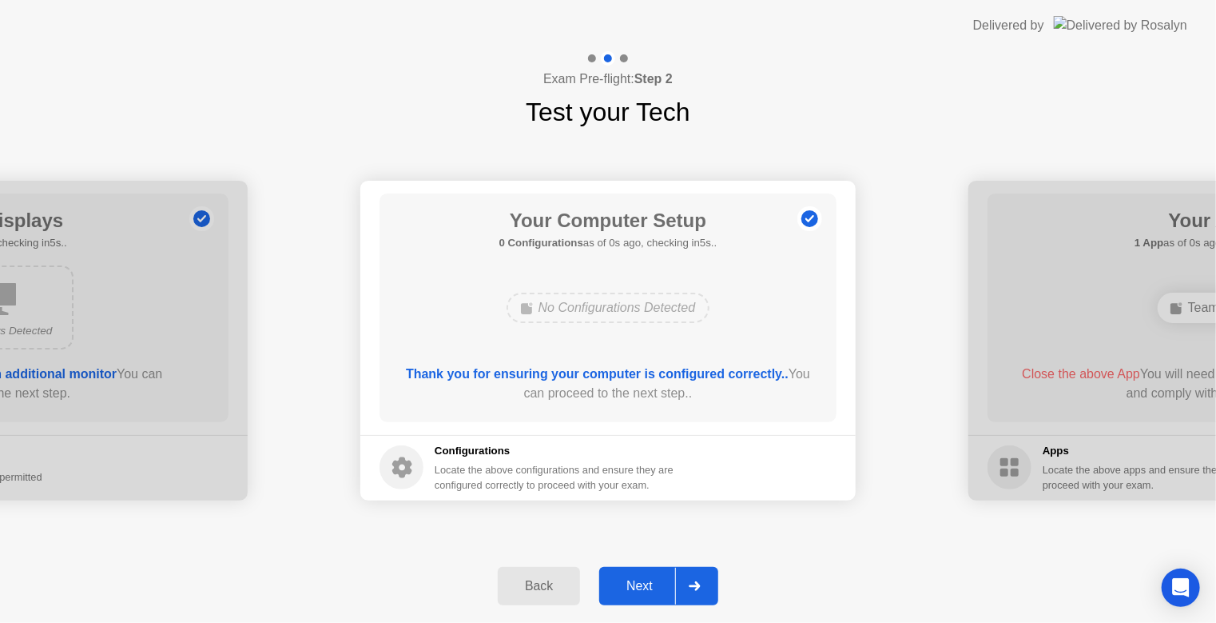
click at [646, 593] on div "Next" at bounding box center [639, 586] width 71 height 14
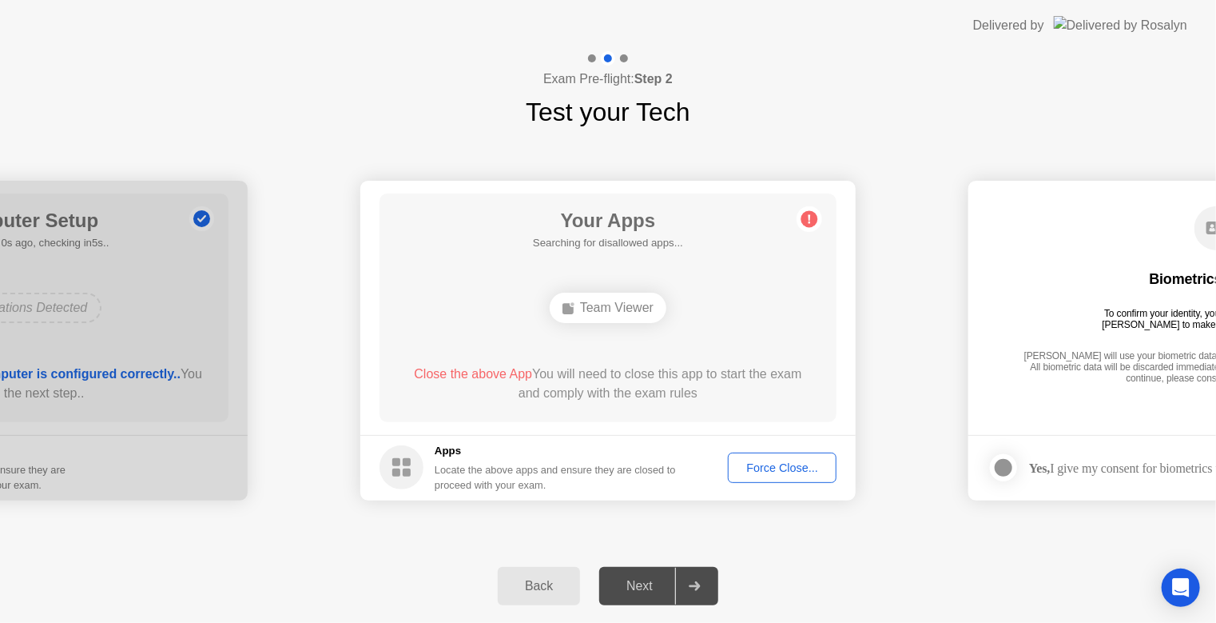
click at [655, 414] on div "Your Apps Searching for disallowed apps... Team Viewer Close the above App You …" at bounding box center [608, 307] width 457 height 229
drag, startPoint x: 660, startPoint y: 409, endPoint x: 711, endPoint y: 423, distance: 52.9
click at [661, 409] on div "Your Apps Searching for disallowed apps... Team Viewer Close the above App You …" at bounding box center [608, 307] width 457 height 229
click at [802, 464] on div "Force Close..." at bounding box center [782, 467] width 97 height 13
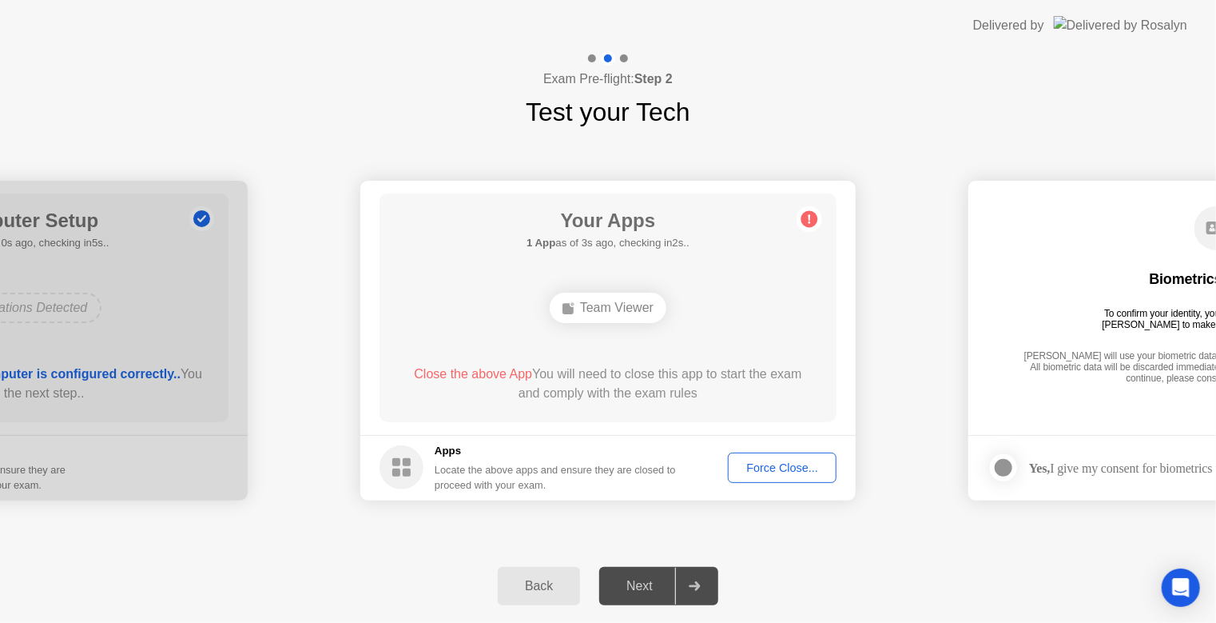
drag, startPoint x: 786, startPoint y: 377, endPoint x: 1010, endPoint y: 406, distance: 225.6
click at [793, 377] on div "Close the above App You will need to close this app to start the exam and compl…" at bounding box center [609, 383] width 412 height 38
click at [635, 589] on div "Next" at bounding box center [639, 586] width 71 height 14
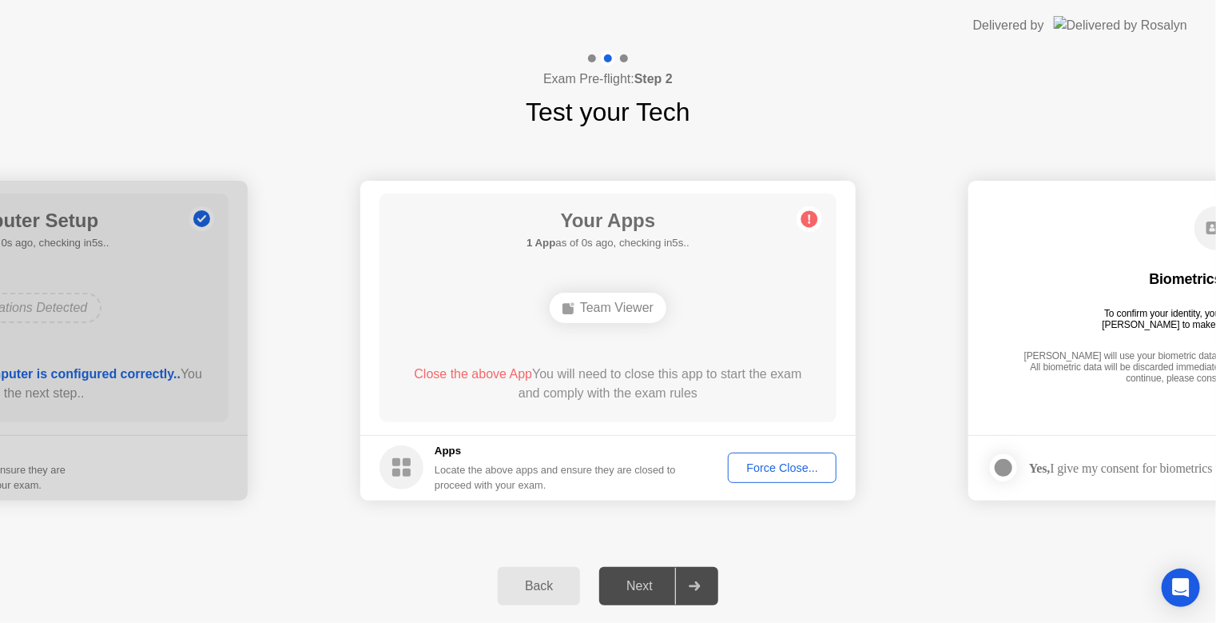
click at [635, 589] on div "Next" at bounding box center [639, 586] width 71 height 14
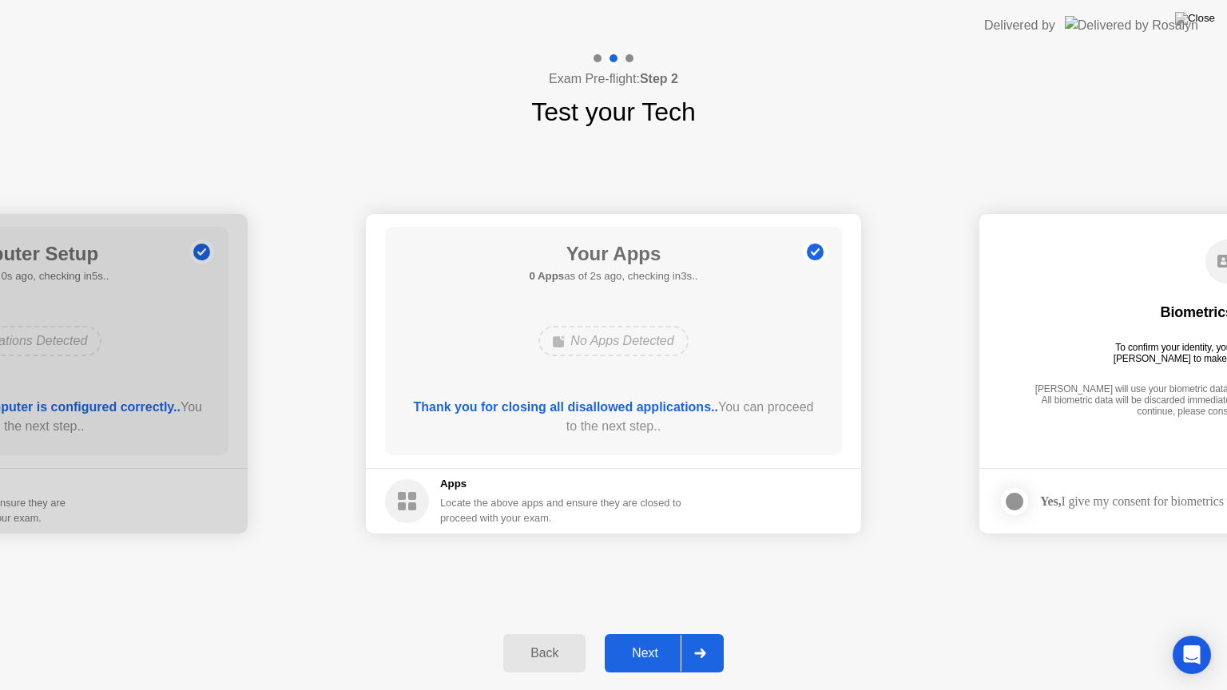
click at [627, 634] on div "Next" at bounding box center [645, 654] width 71 height 14
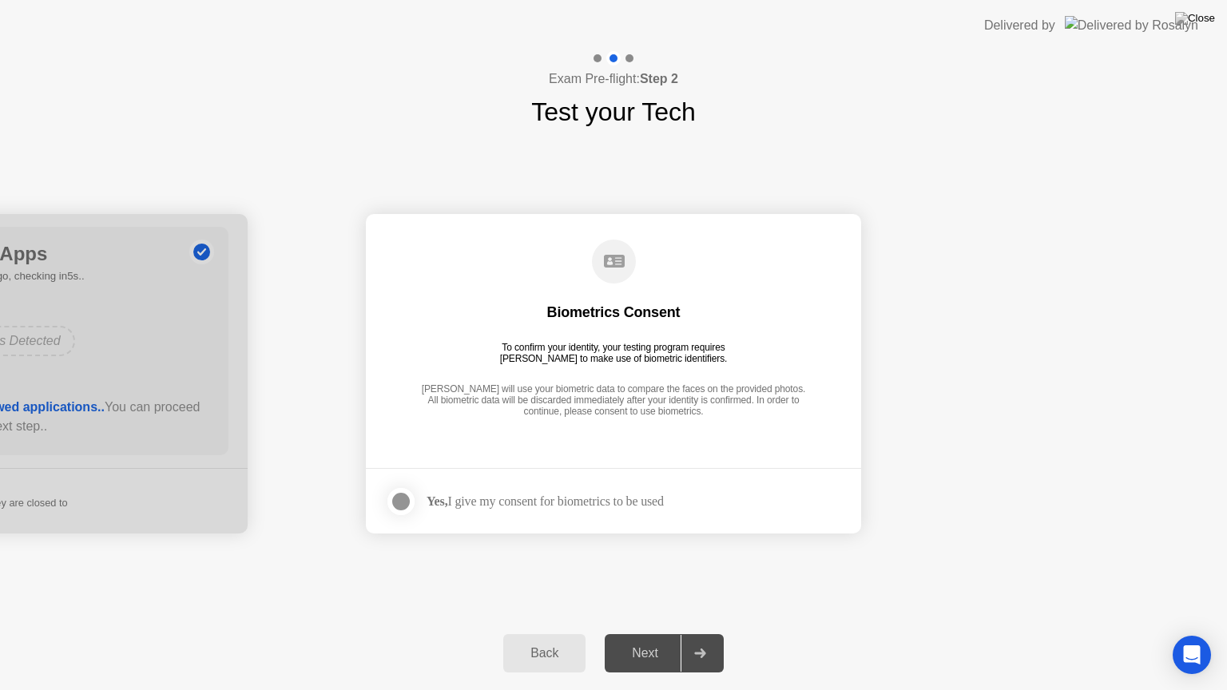
click at [657, 634] on div "Next" at bounding box center [645, 654] width 71 height 14
click at [705, 392] on div "[PERSON_NAME] will use your biometric data to compare the faces on the provided…" at bounding box center [613, 402] width 393 height 36
click at [400, 502] on div at bounding box center [401, 501] width 19 height 19
click at [649, 634] on div "Next" at bounding box center [645, 654] width 71 height 14
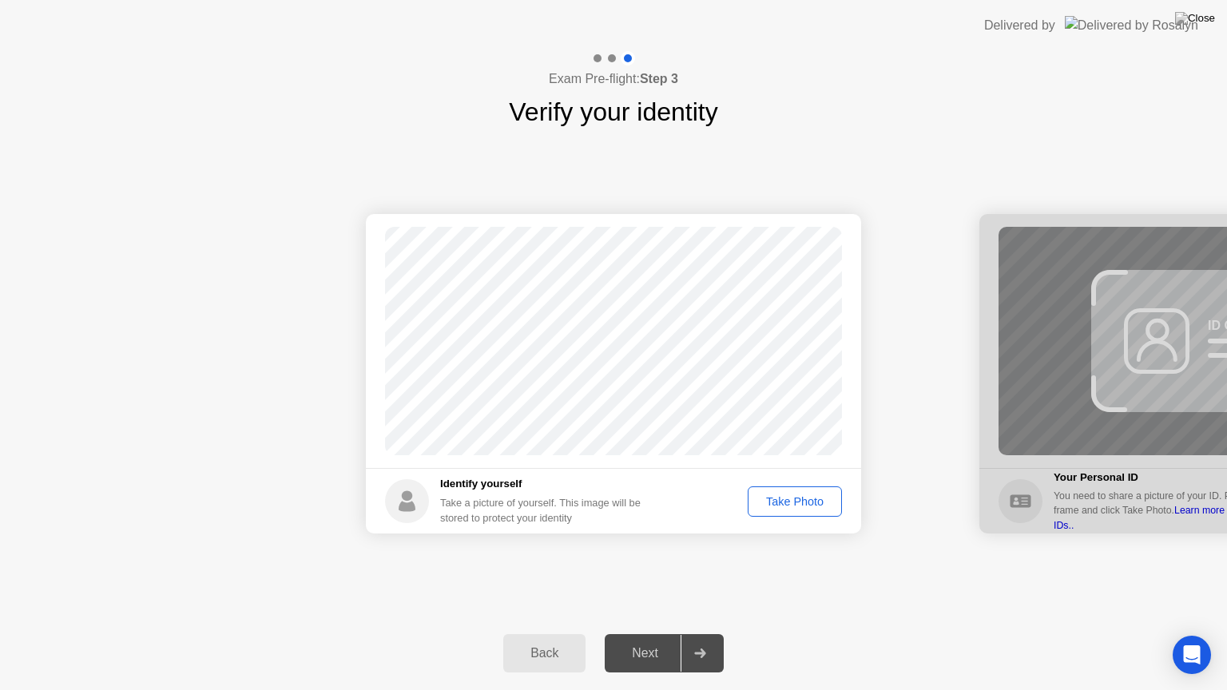
click at [813, 495] on div "Take Photo" at bounding box center [795, 501] width 83 height 13
click at [633, 634] on button "Next" at bounding box center [664, 654] width 119 height 38
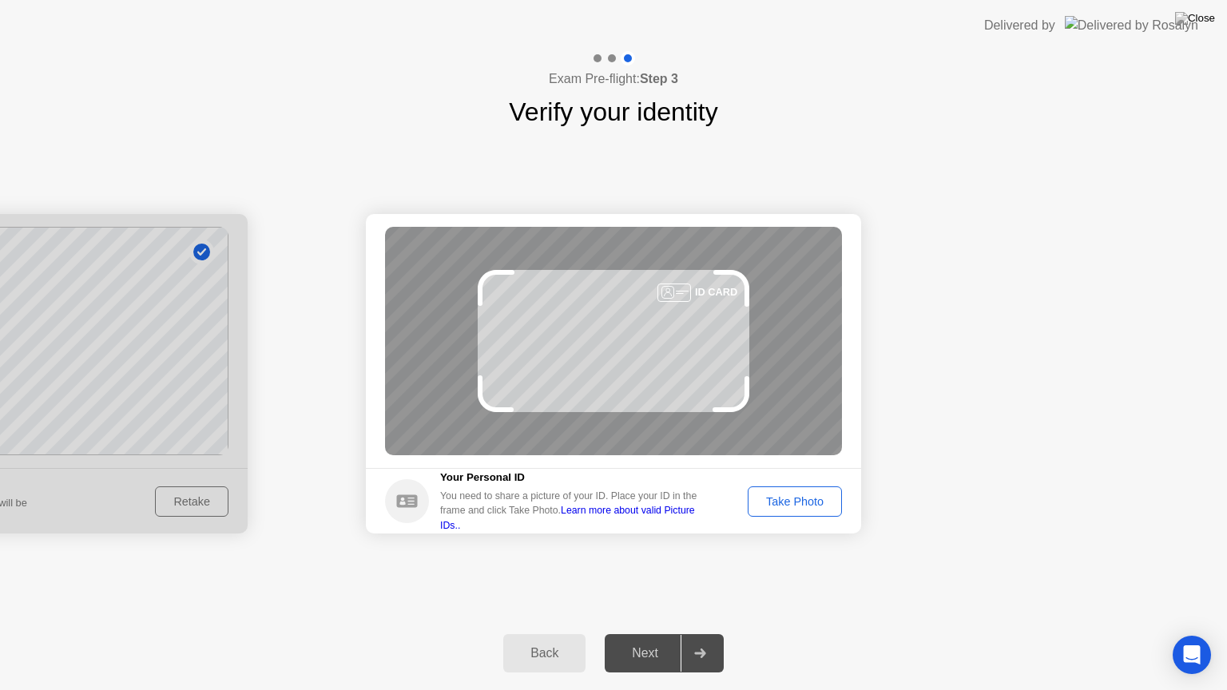
click at [783, 499] on div "Take Photo" at bounding box center [795, 501] width 83 height 13
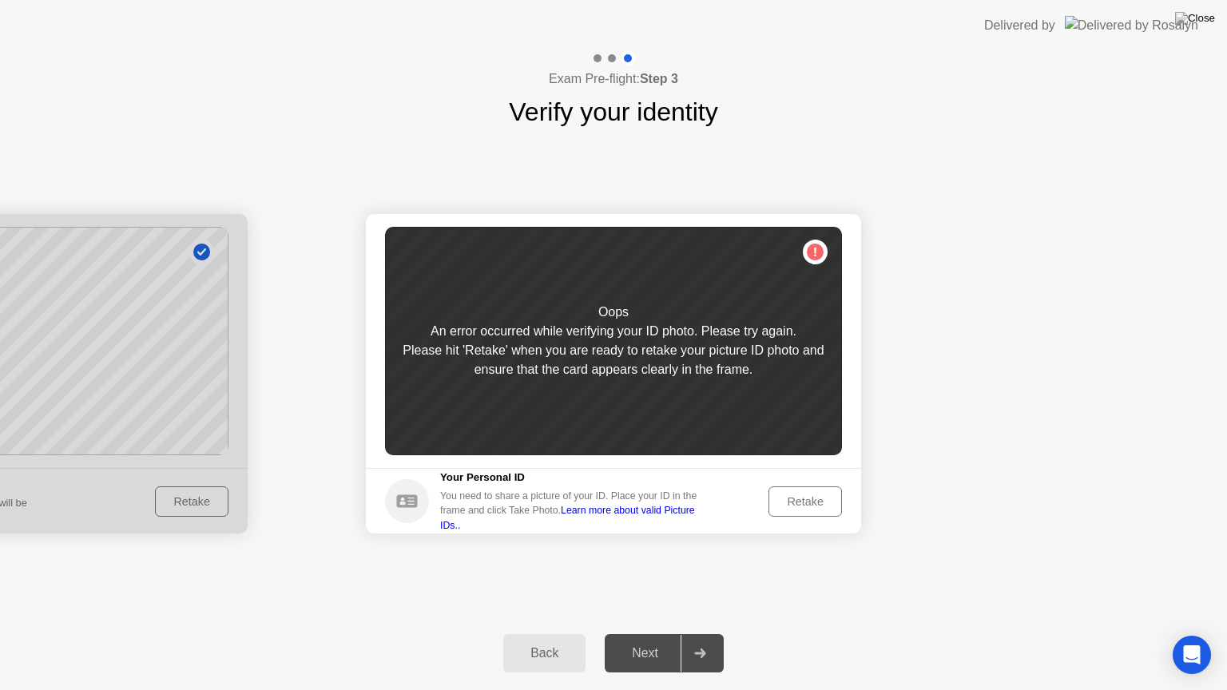
click at [790, 507] on div "Retake" at bounding box center [805, 501] width 62 height 13
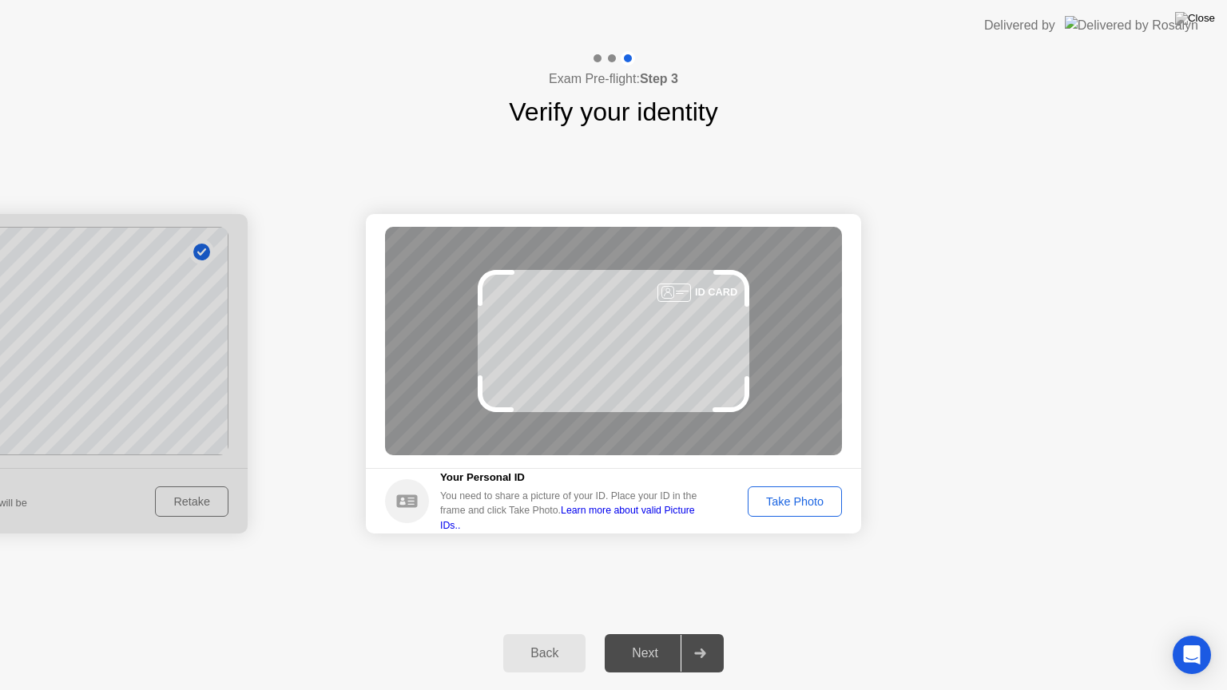
click at [792, 497] on div "Take Photo" at bounding box center [795, 501] width 83 height 13
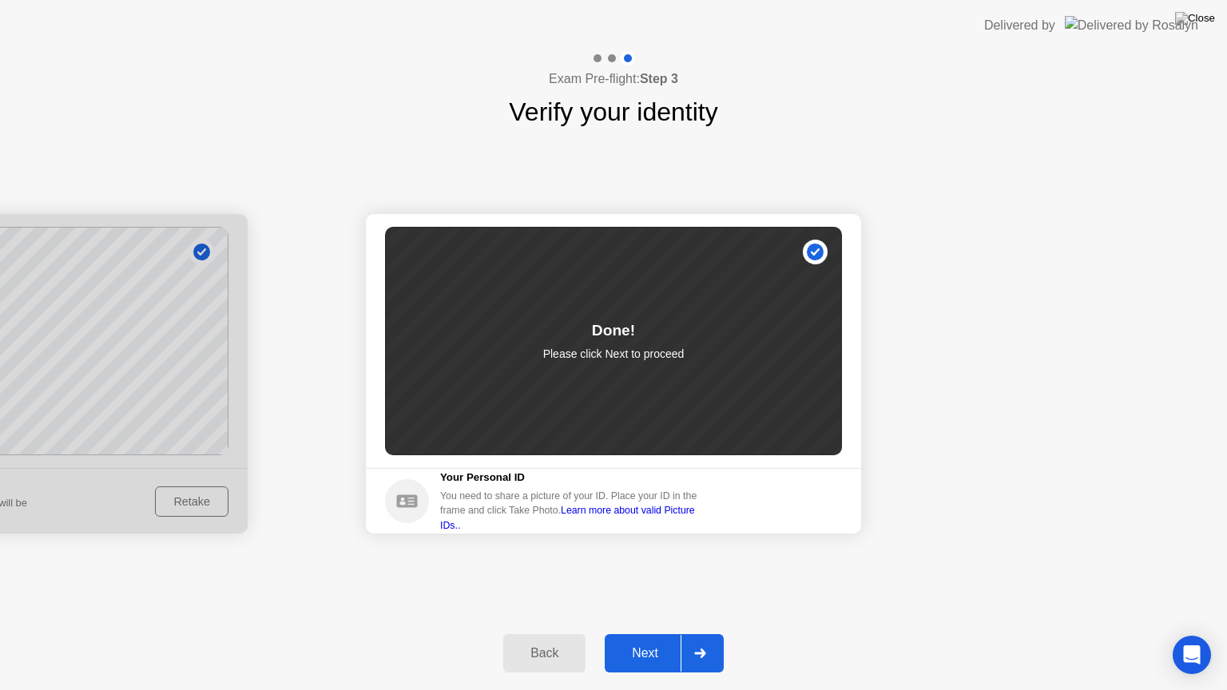
click at [655, 634] on div "Next" at bounding box center [645, 654] width 71 height 14
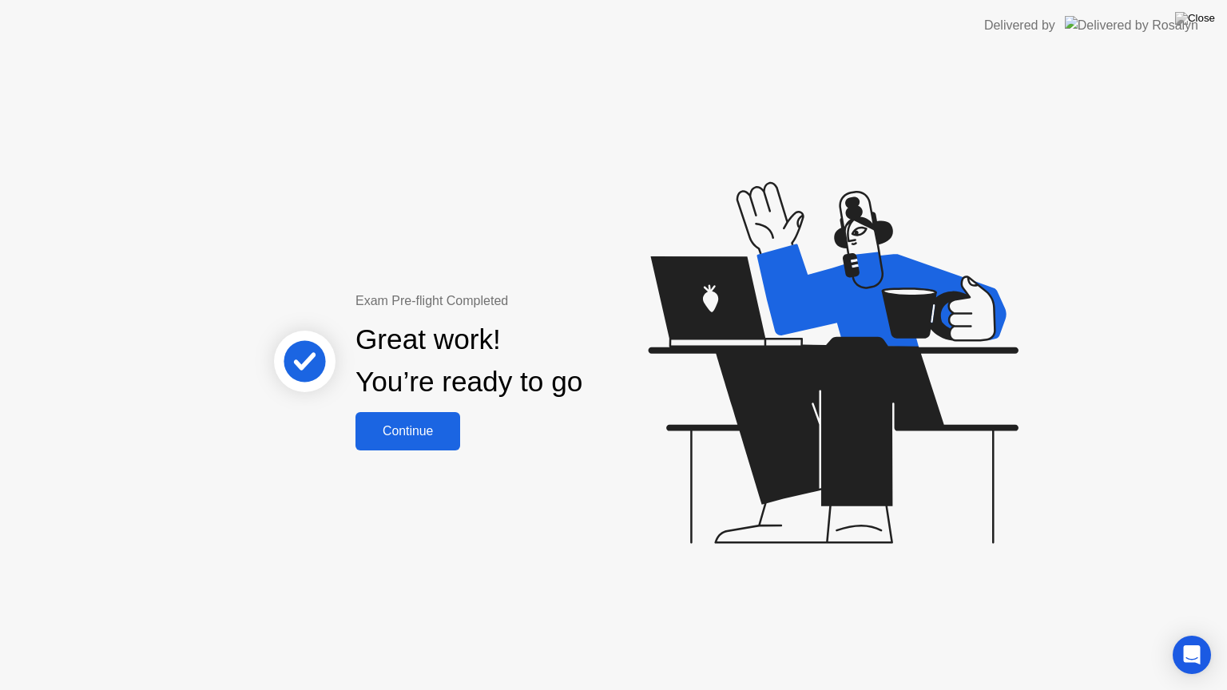
click at [388, 429] on div "Continue" at bounding box center [407, 431] width 95 height 14
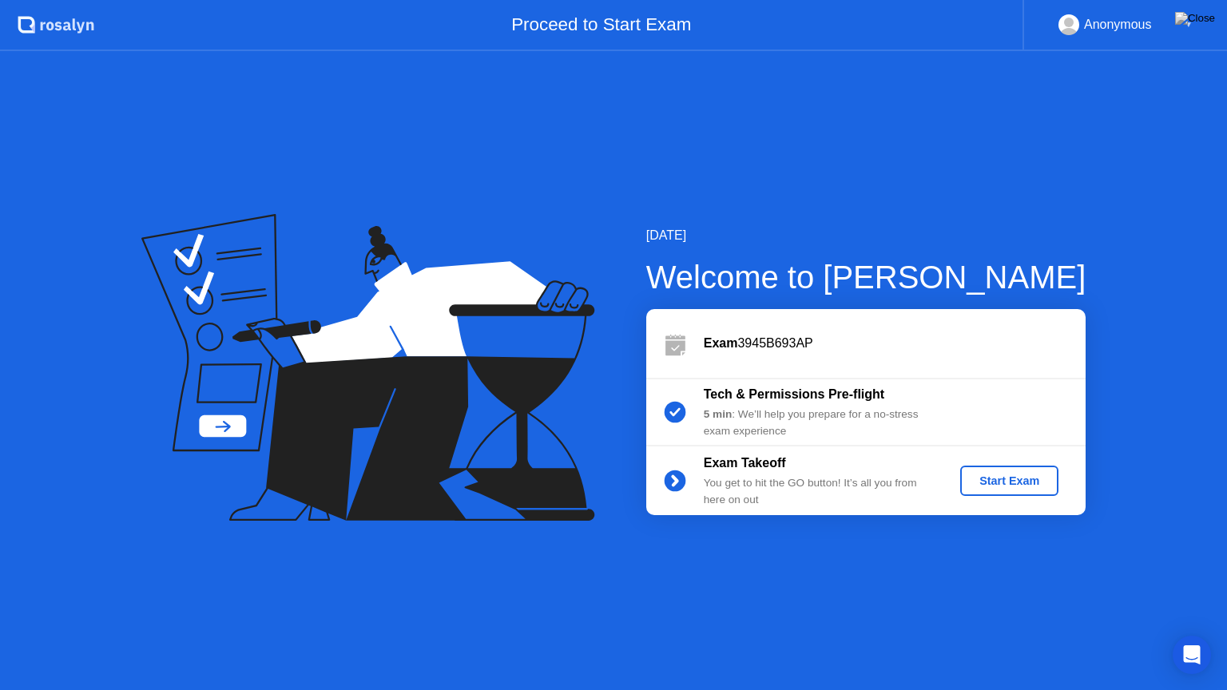
click at [1009, 480] on div "Start Exam" at bounding box center [1010, 481] width 86 height 13
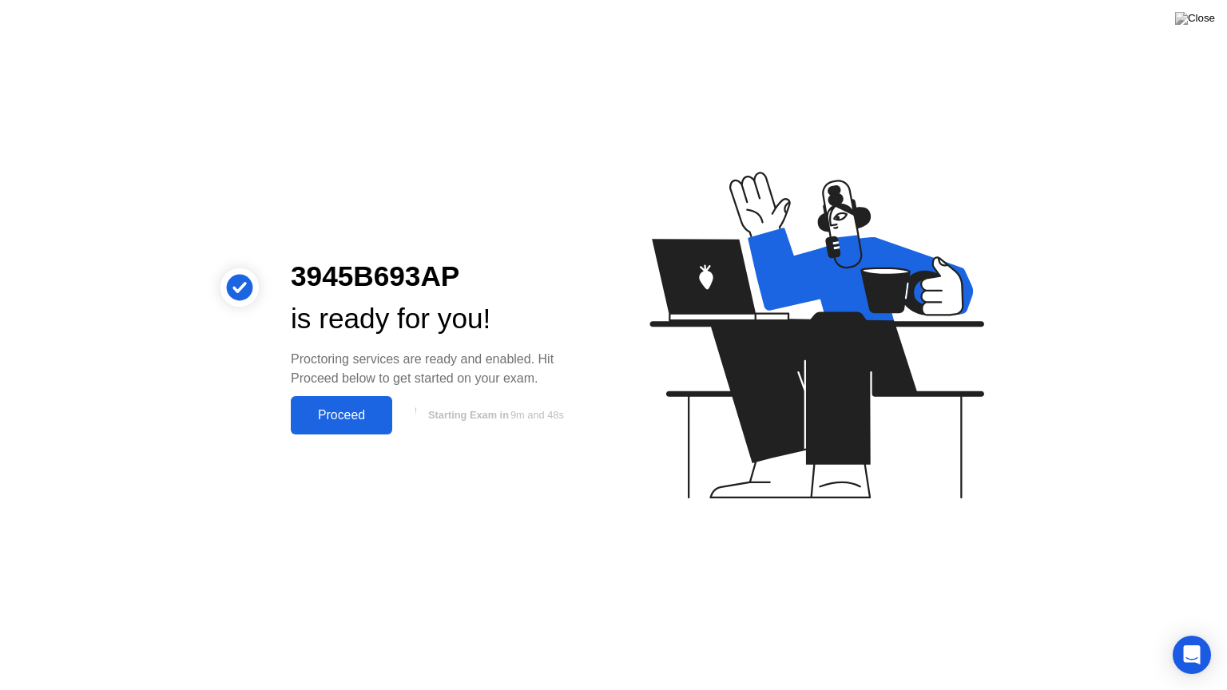
click at [347, 412] on div "Proceed" at bounding box center [342, 415] width 92 height 14
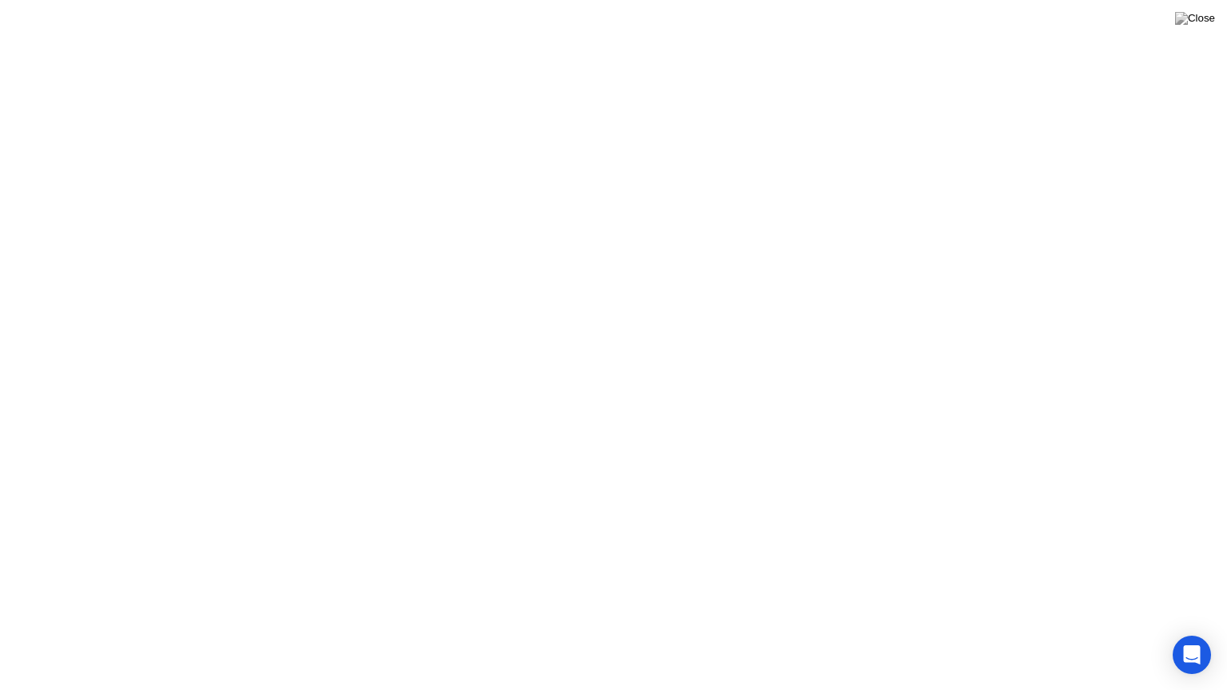
click div "Got it!"
